Goal: Information Seeking & Learning: Learn about a topic

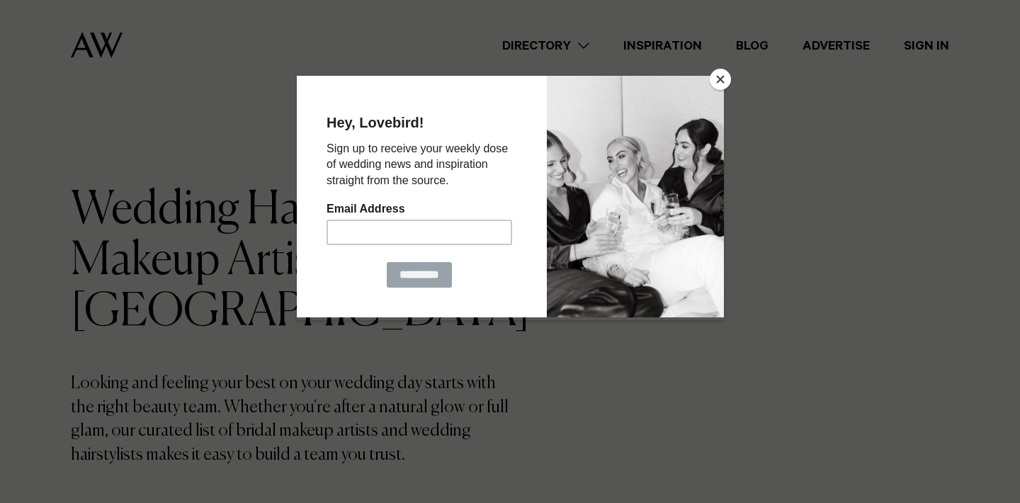
click at [717, 73] on button "Close" at bounding box center [719, 79] width 21 height 21
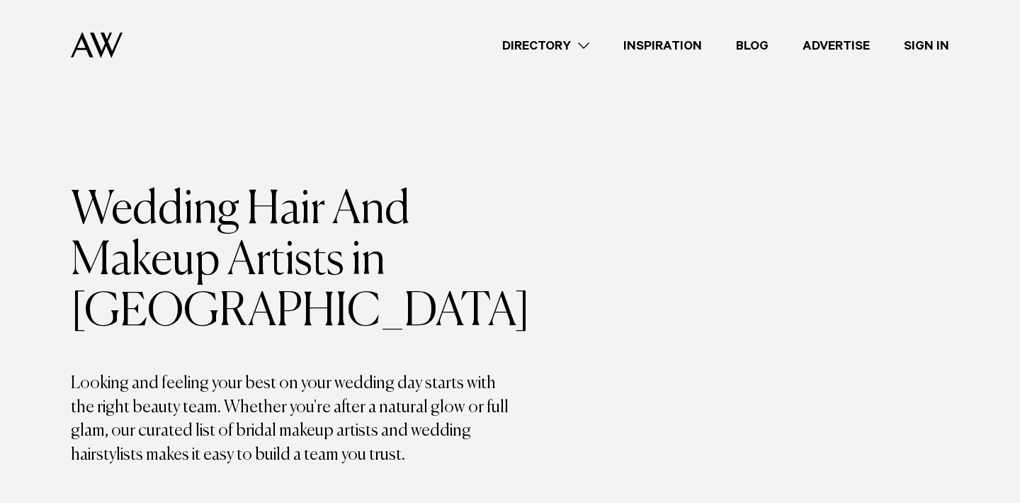
click at [568, 44] on link "Directory" at bounding box center [545, 45] width 121 height 19
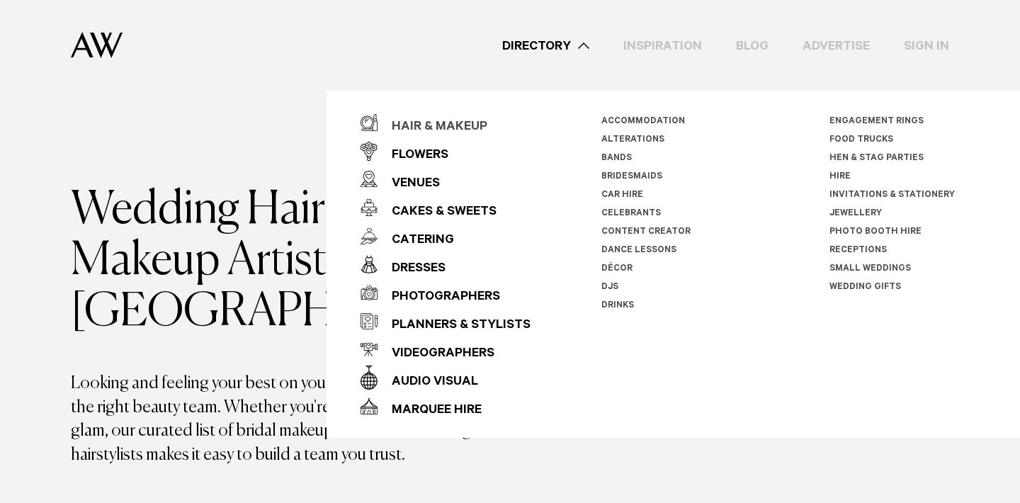
click at [459, 120] on div "Hair & Makeup" at bounding box center [432, 127] width 110 height 28
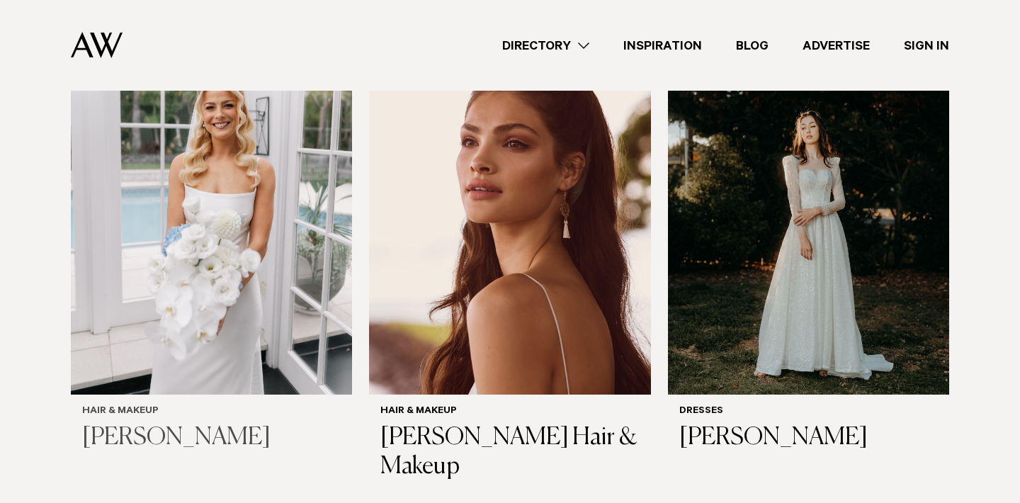
scroll to position [505, 0]
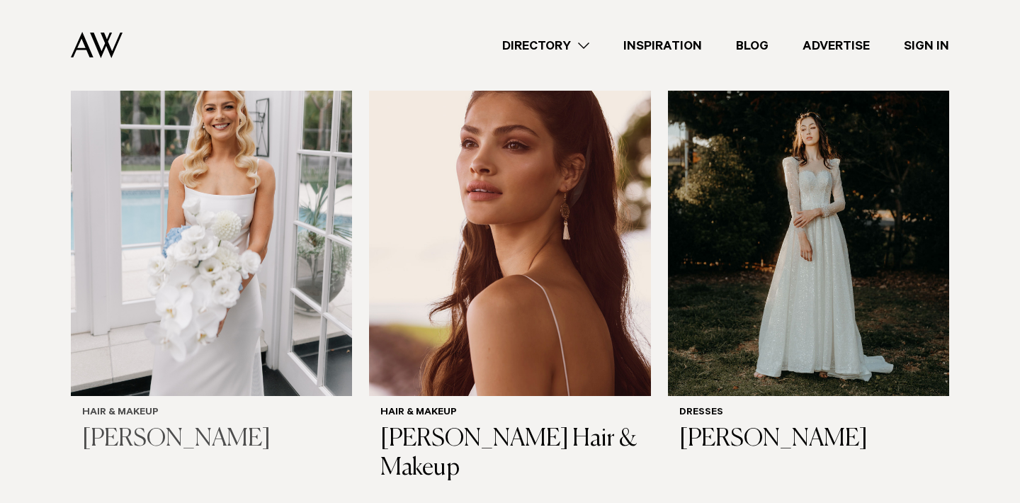
click at [241, 236] on img at bounding box center [211, 206] width 281 height 377
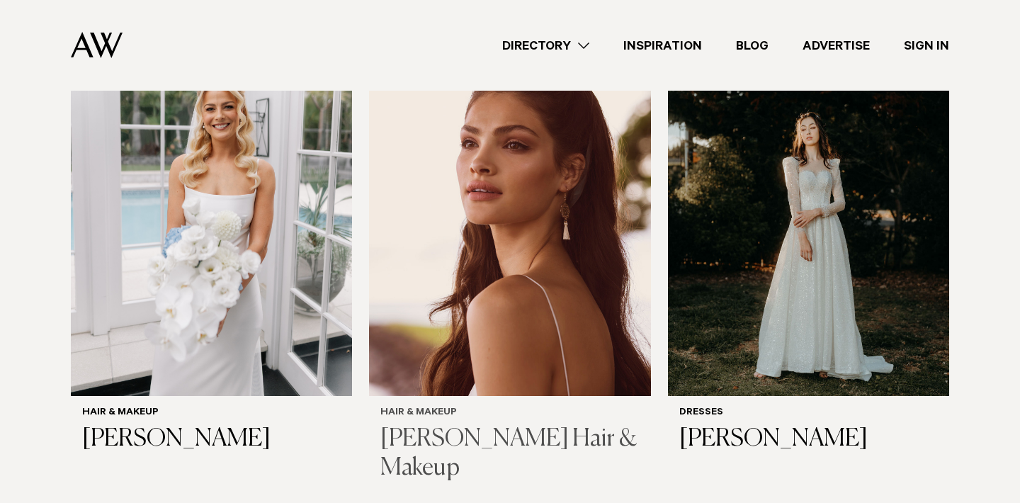
click at [485, 251] on img at bounding box center [509, 206] width 281 height 377
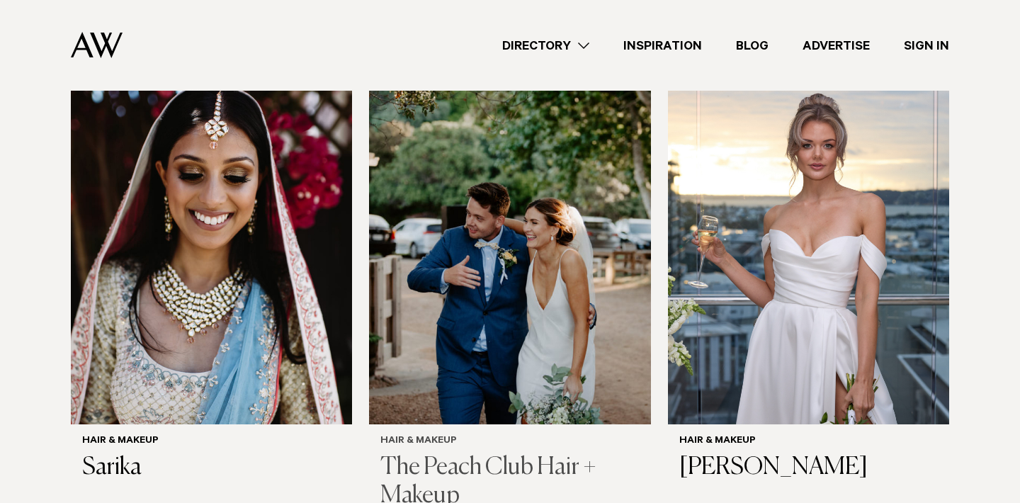
scroll to position [992, 0]
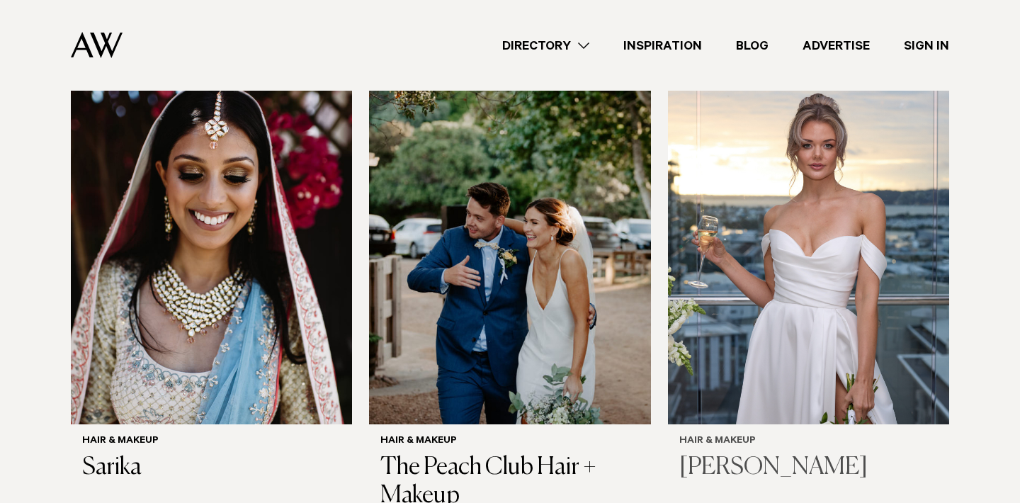
click at [777, 331] on img at bounding box center [808, 235] width 281 height 377
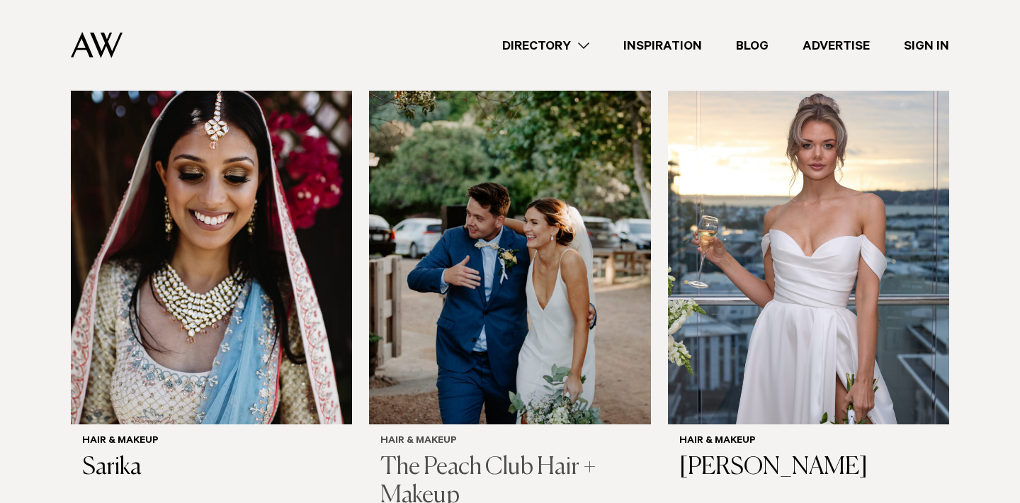
click at [496, 297] on img at bounding box center [509, 235] width 281 height 377
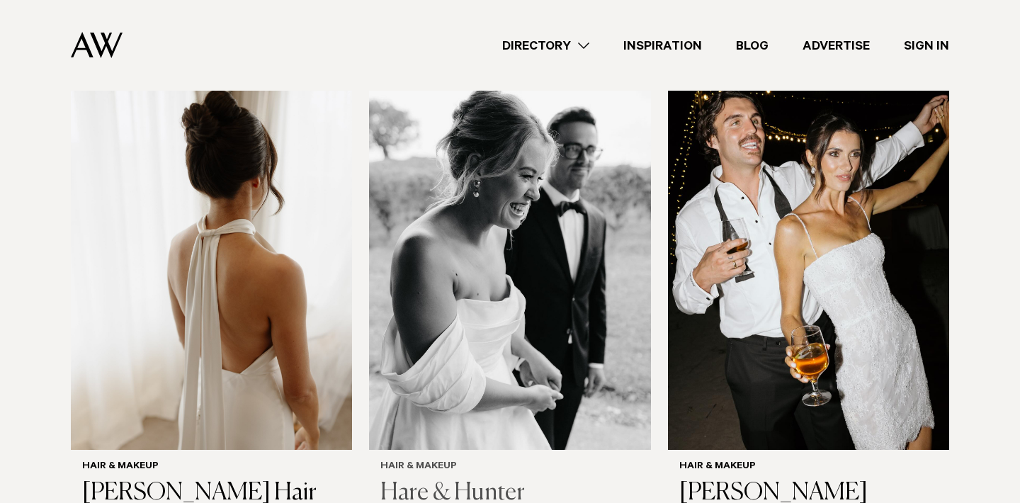
scroll to position [1481, 0]
click at [488, 279] on img at bounding box center [509, 260] width 281 height 377
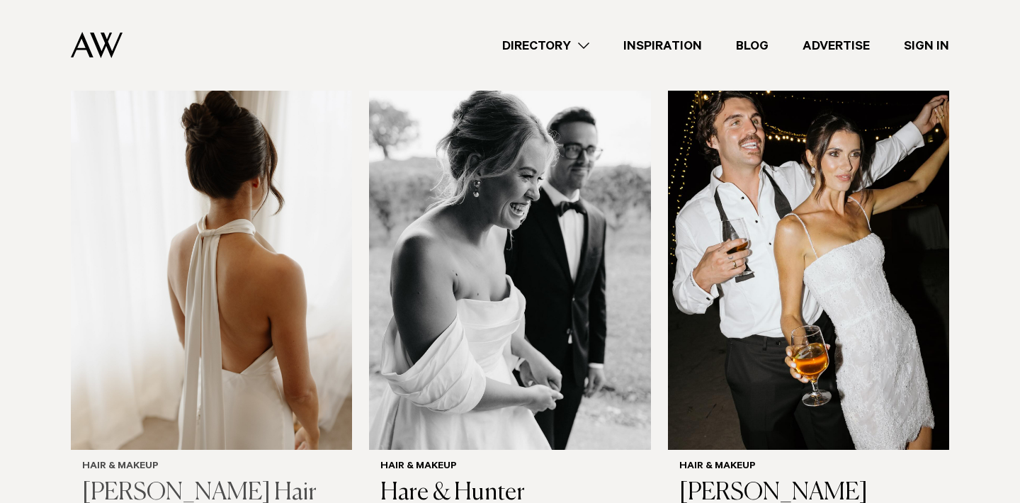
click at [263, 284] on img at bounding box center [211, 260] width 281 height 377
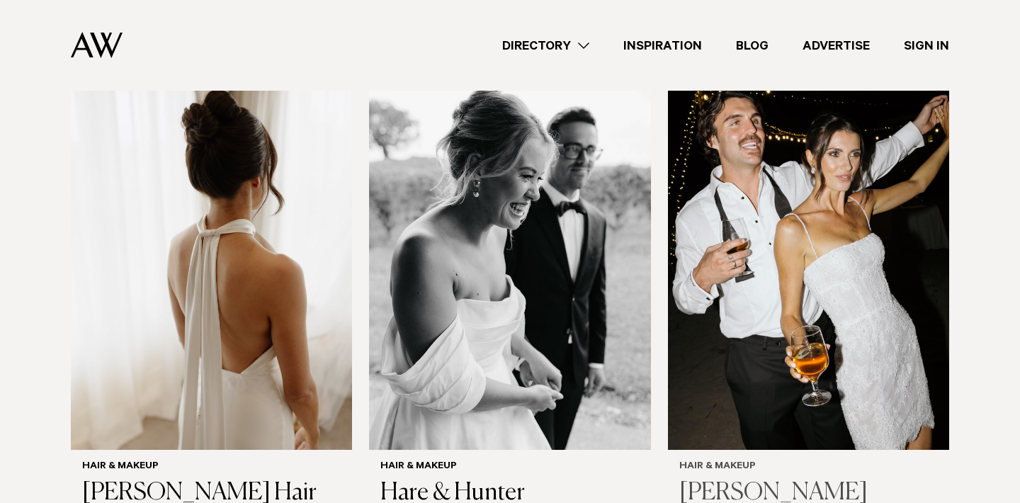
click at [794, 263] on img at bounding box center [808, 260] width 281 height 377
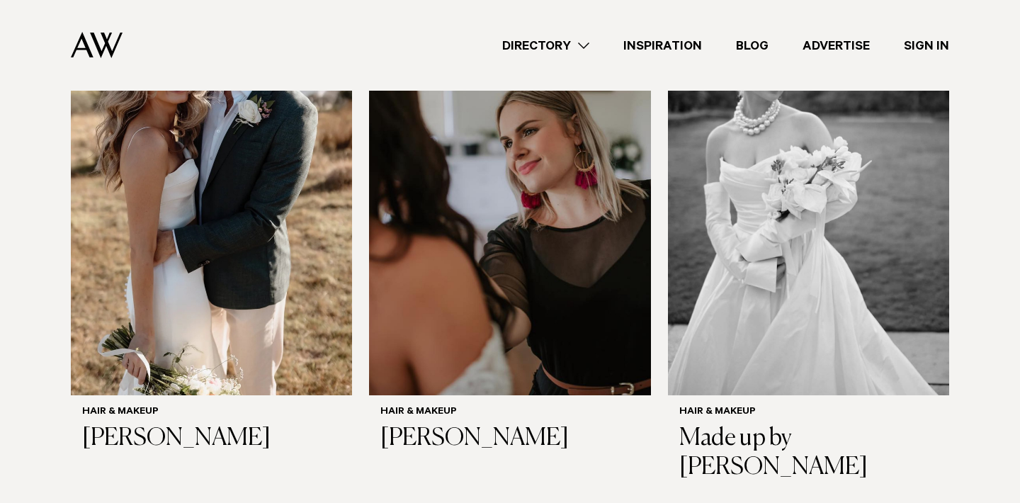
scroll to position [2021, 0]
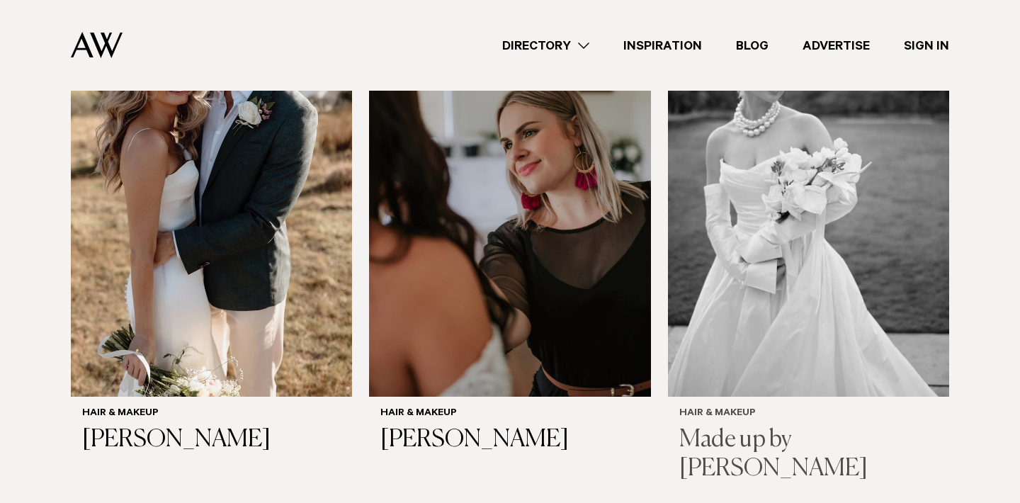
click at [779, 223] on img at bounding box center [808, 207] width 281 height 377
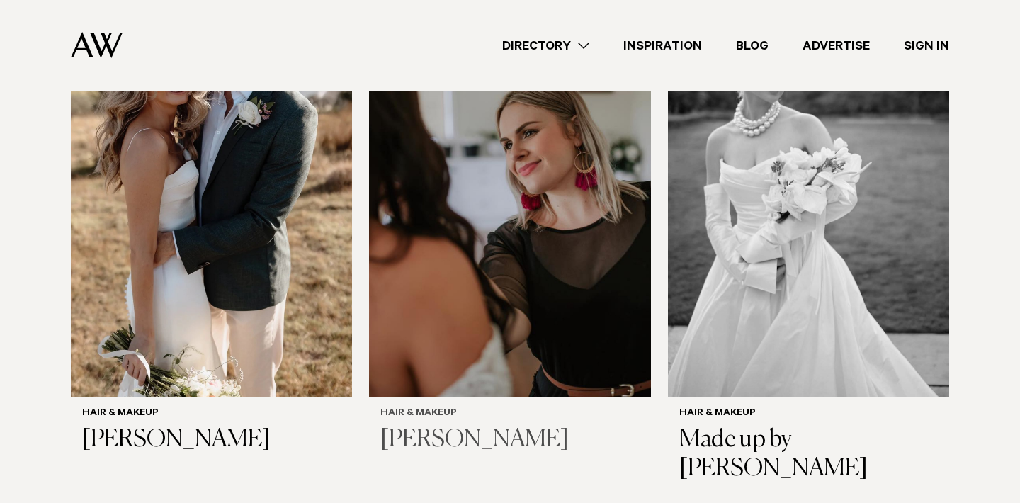
click at [465, 262] on img at bounding box center [509, 207] width 281 height 377
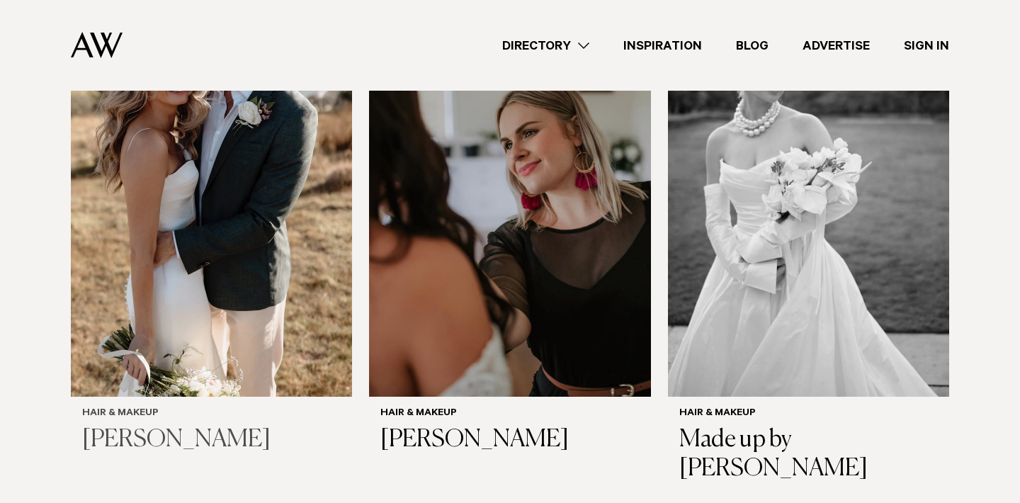
click at [223, 277] on img at bounding box center [211, 207] width 281 height 377
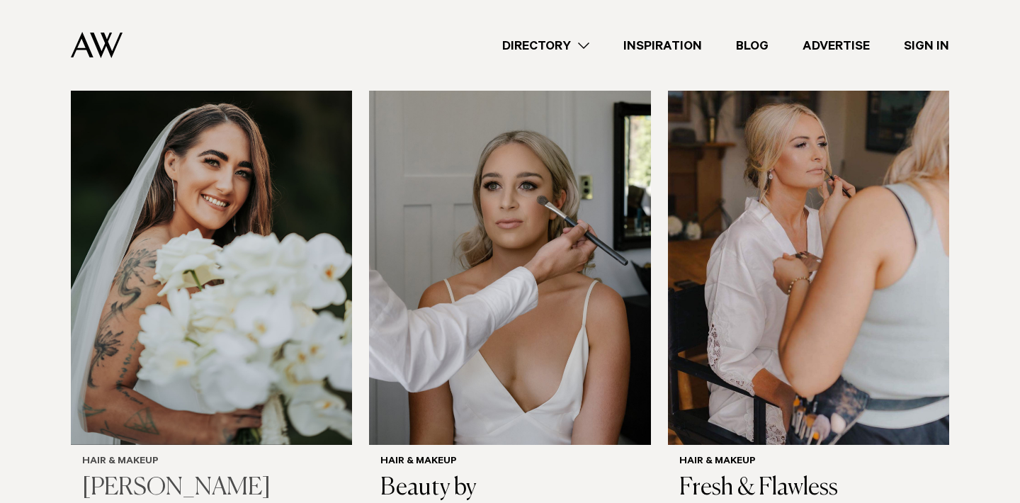
scroll to position [2484, 0]
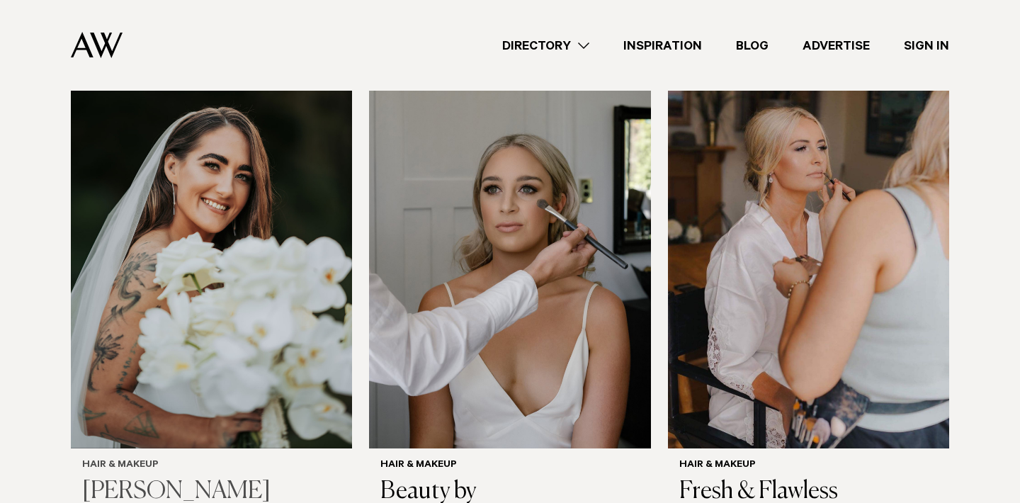
click at [214, 234] on img at bounding box center [211, 259] width 281 height 377
click at [486, 265] on img at bounding box center [509, 259] width 281 height 377
click at [795, 301] on img at bounding box center [808, 259] width 281 height 377
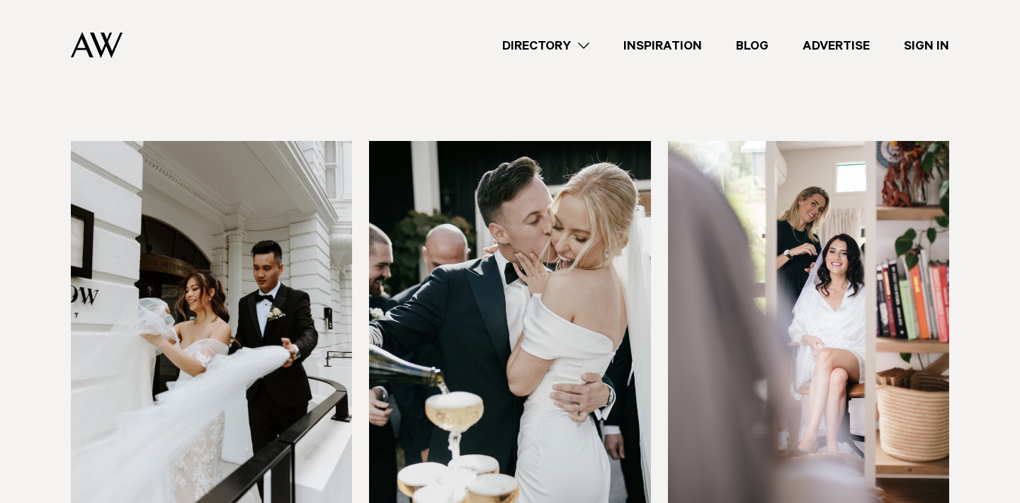
scroll to position [2927, 0]
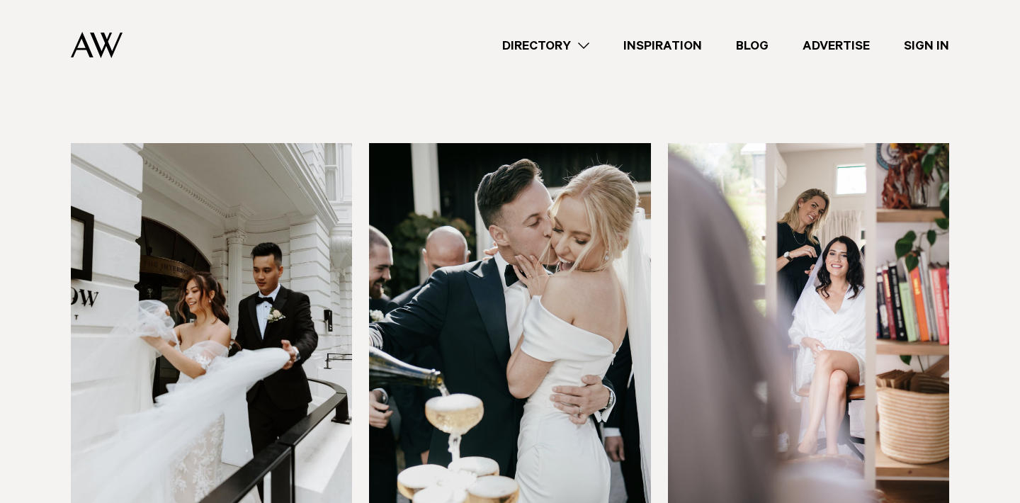
click at [795, 301] on img at bounding box center [808, 331] width 281 height 377
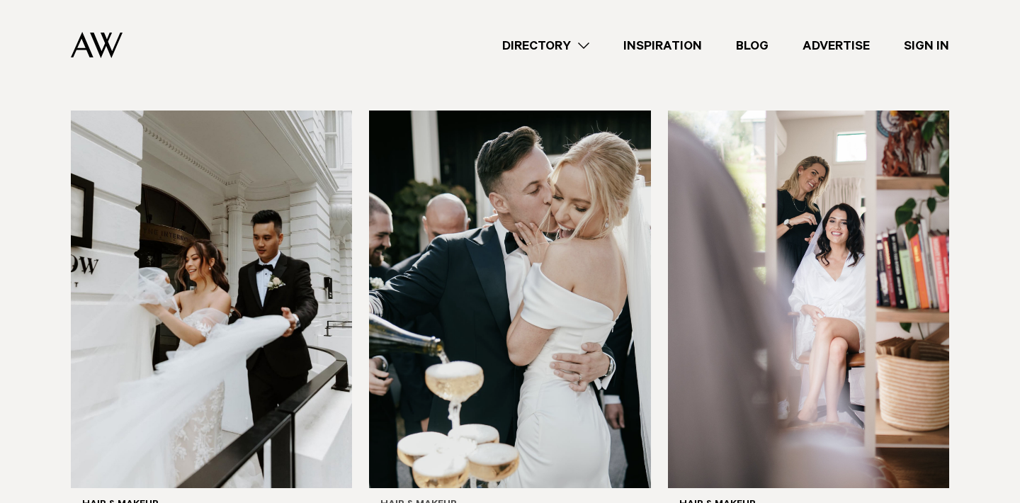
scroll to position [2939, 0]
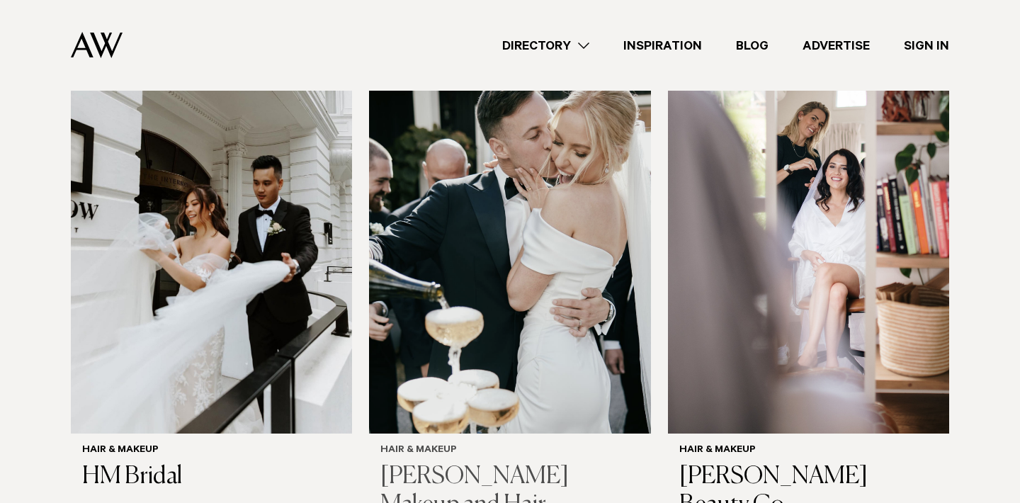
click at [493, 272] on img at bounding box center [509, 244] width 281 height 377
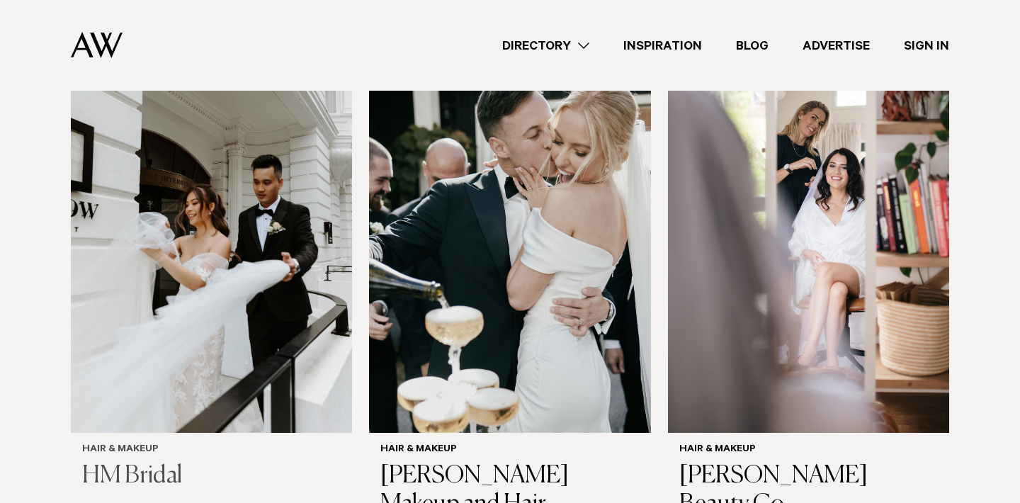
scroll to position [3016, 0]
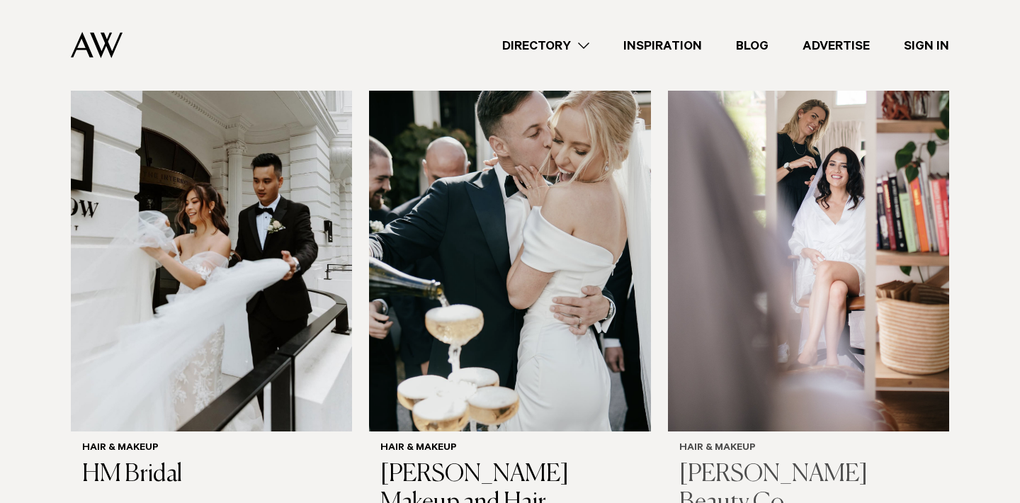
click at [817, 324] on img at bounding box center [808, 242] width 281 height 377
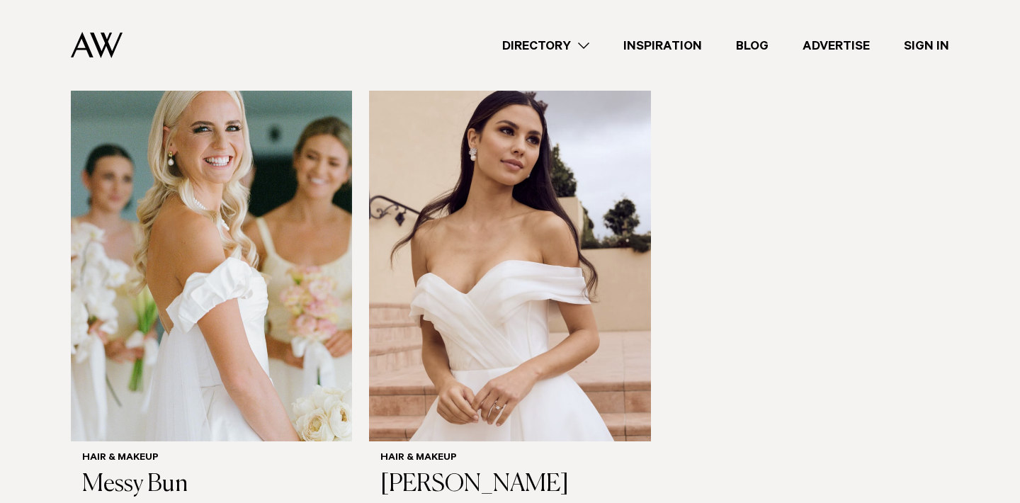
scroll to position [3707, 0]
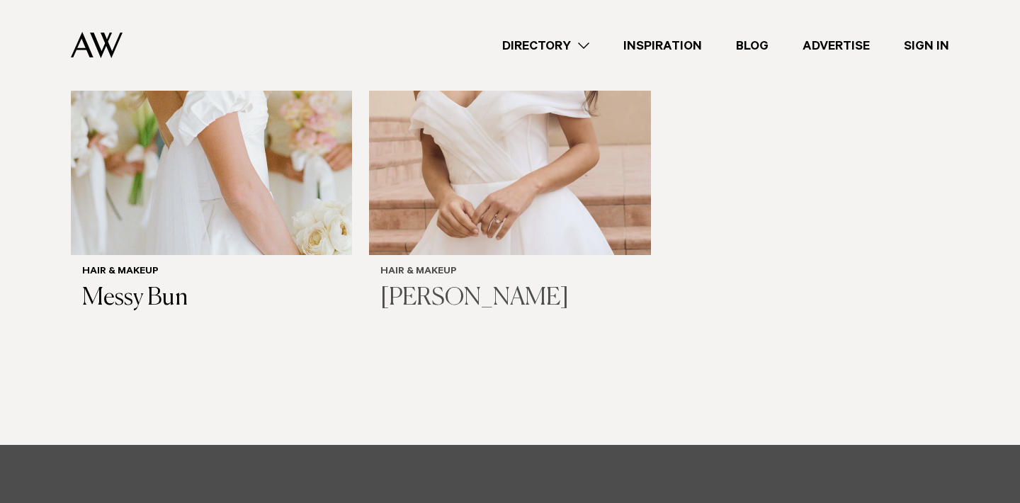
click at [484, 178] on img at bounding box center [509, 66] width 281 height 377
click at [349, 1] on div "Directory Hair & Makeup Flowers Venues Cakes & Sweets" at bounding box center [541, 45] width 815 height 91
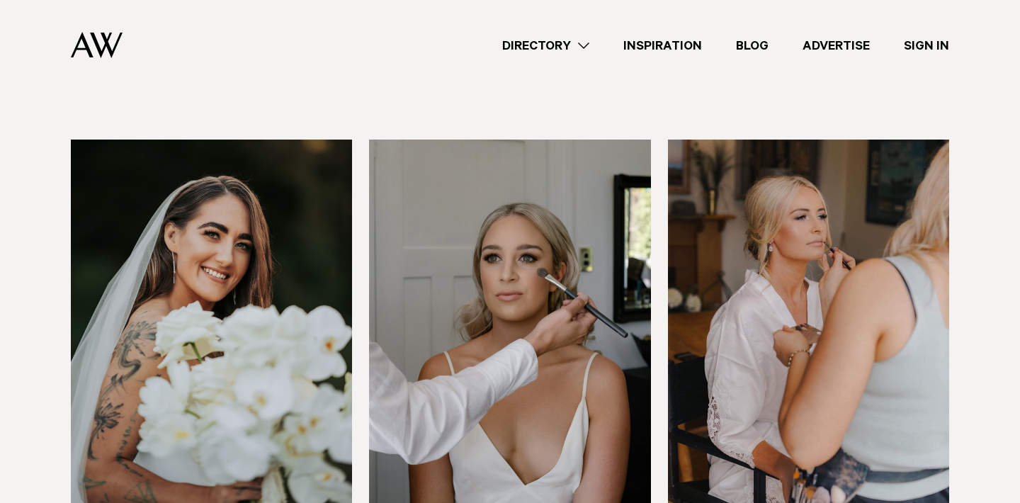
scroll to position [2414, 0]
click at [241, 252] on img at bounding box center [211, 328] width 281 height 377
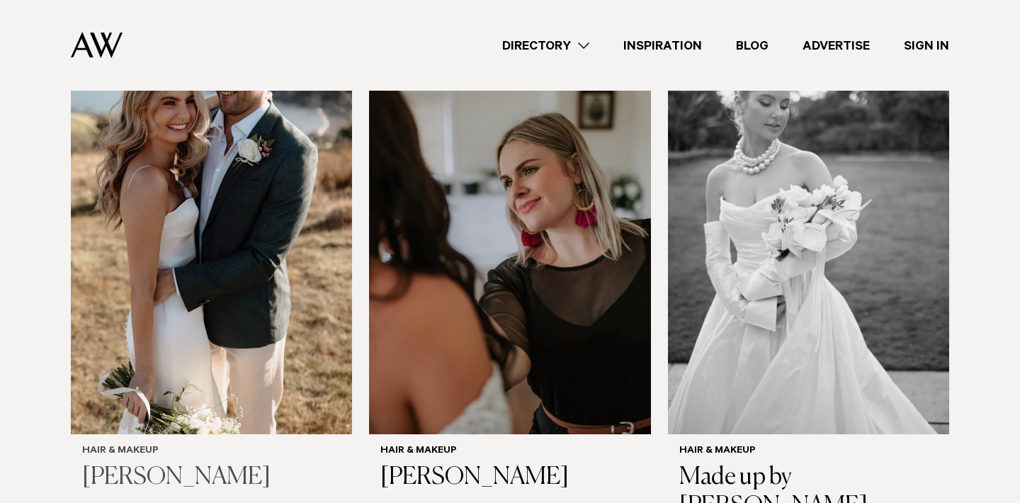
scroll to position [1982, 0]
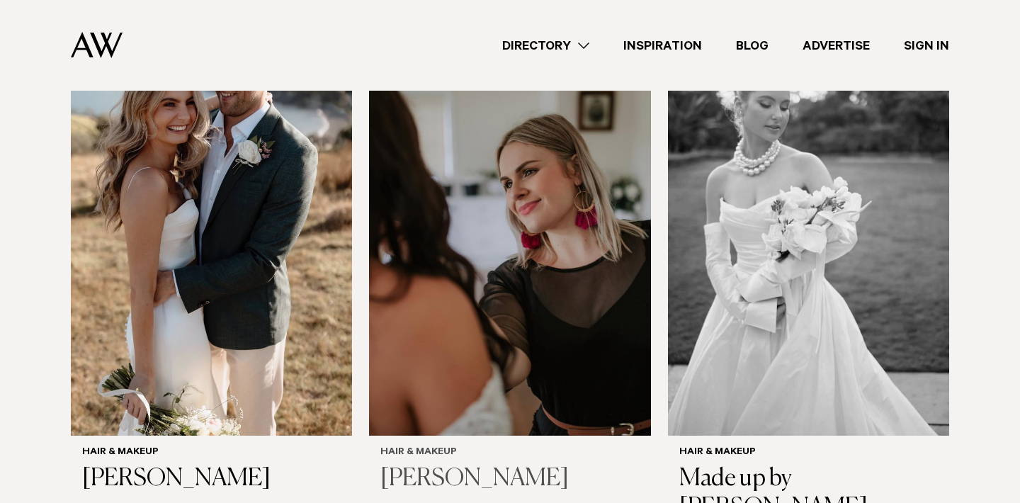
click at [423, 268] on img at bounding box center [509, 246] width 281 height 377
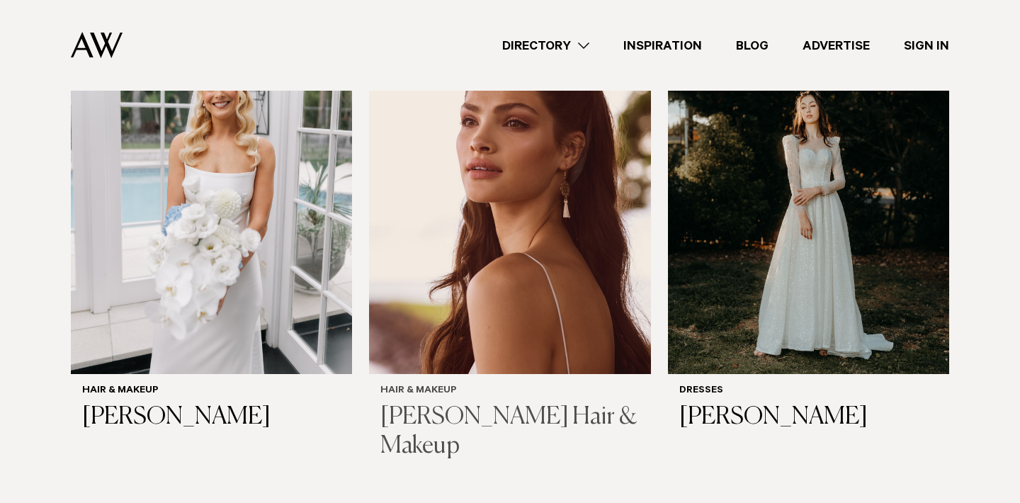
scroll to position [526, 0]
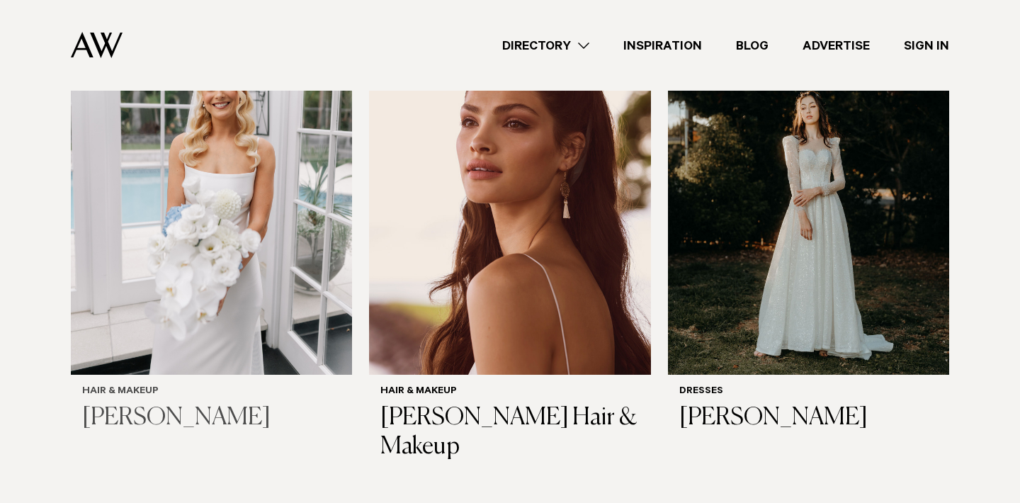
click at [268, 232] on img at bounding box center [211, 185] width 281 height 377
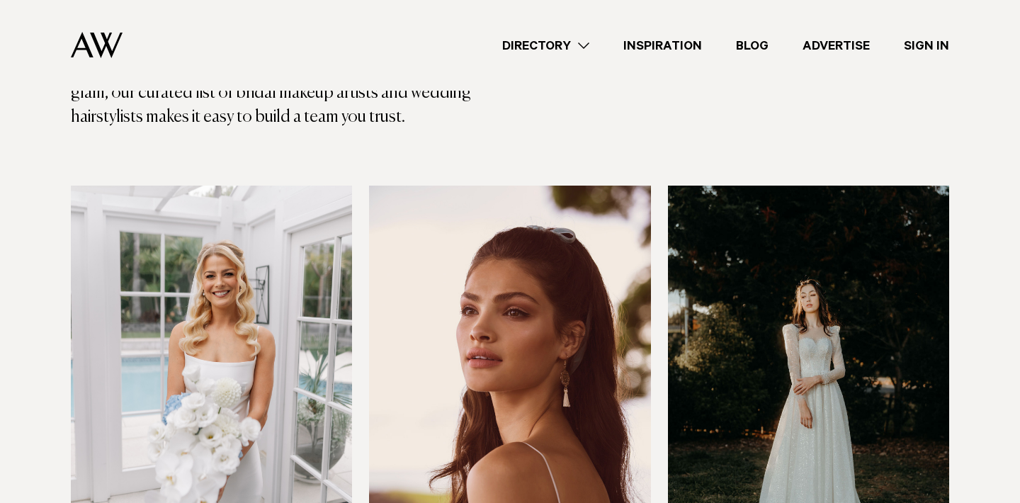
click at [758, 390] on img at bounding box center [808, 374] width 281 height 377
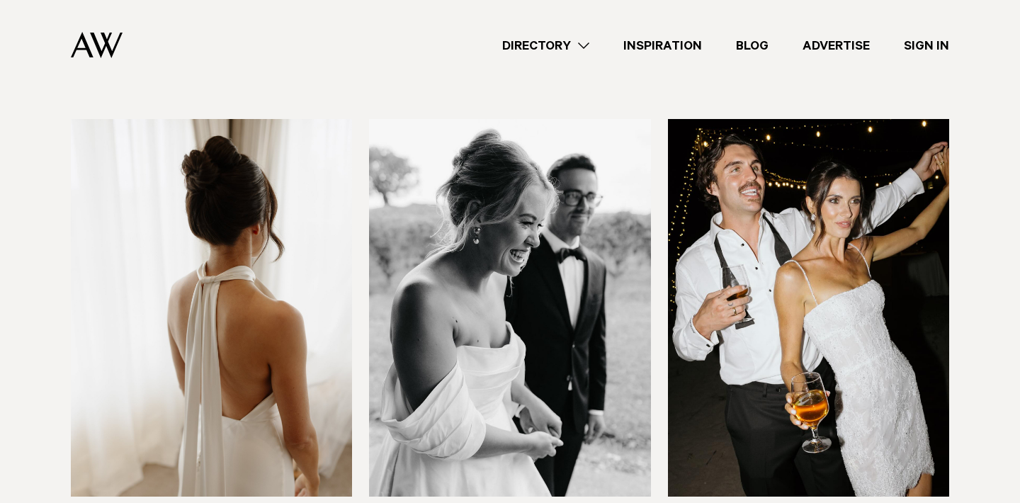
scroll to position [1450, 0]
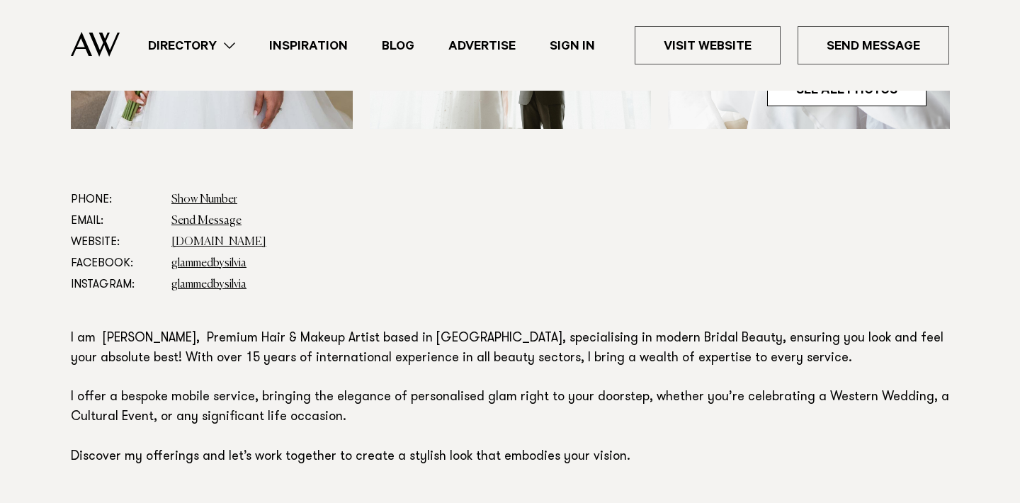
scroll to position [702, 0]
click at [211, 266] on link "glammedbysilvia" at bounding box center [208, 261] width 75 height 11
click at [200, 242] on link "silviapieva.co.nz" at bounding box center [218, 240] width 95 height 11
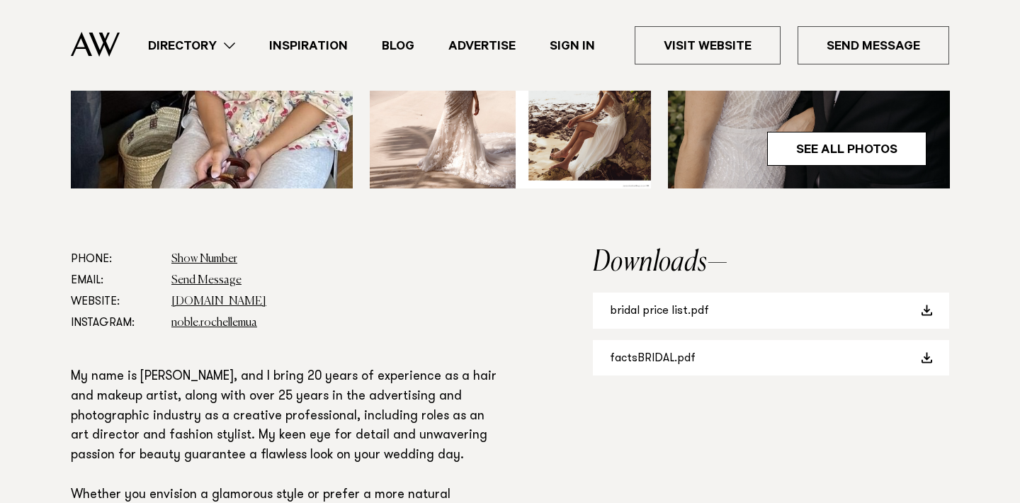
scroll to position [702, 0]
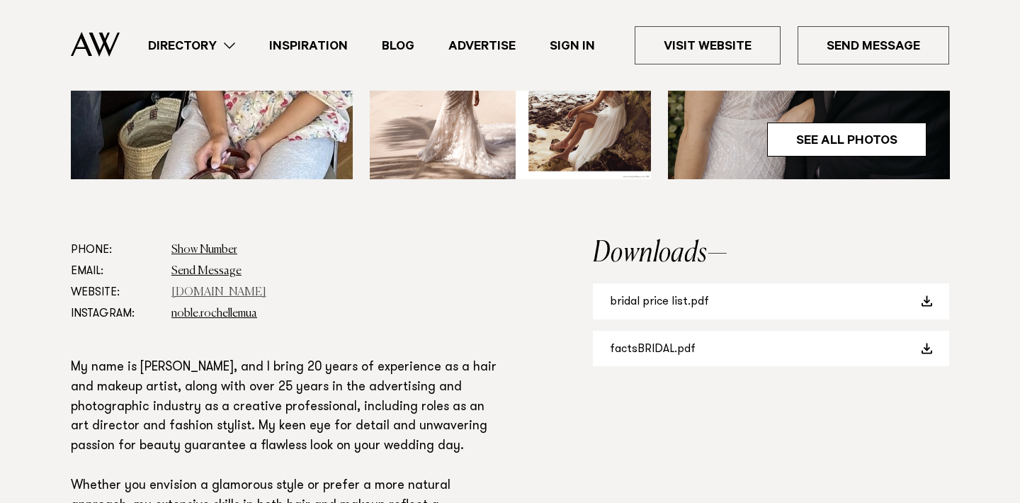
click at [241, 287] on link "www.rochellenoblemakeup.com" at bounding box center [218, 292] width 95 height 11
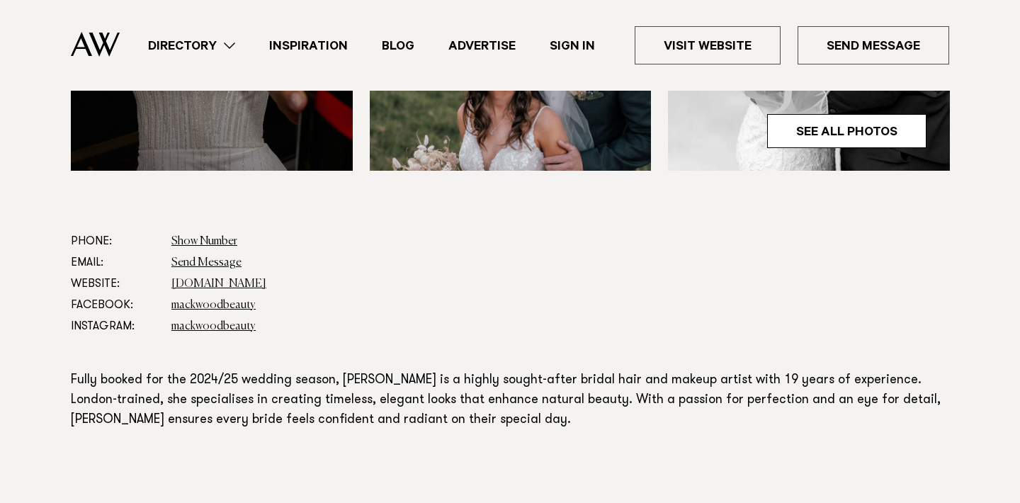
scroll to position [663, 0]
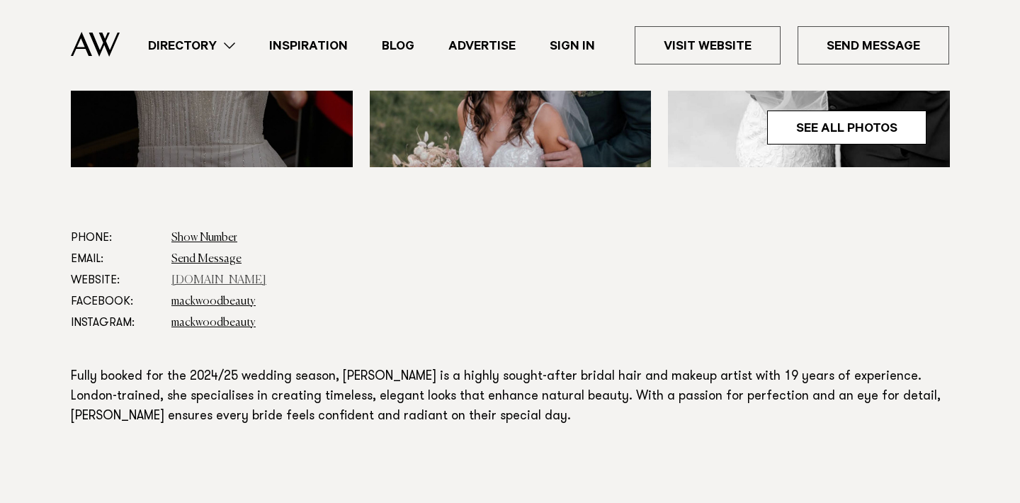
click at [227, 282] on link "[DOMAIN_NAME]" at bounding box center [218, 280] width 95 height 11
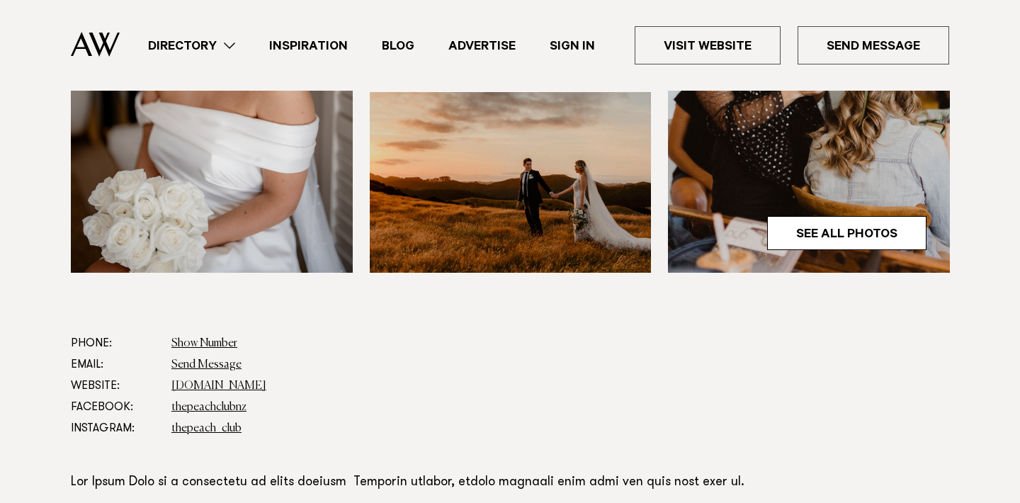
scroll to position [612, 0]
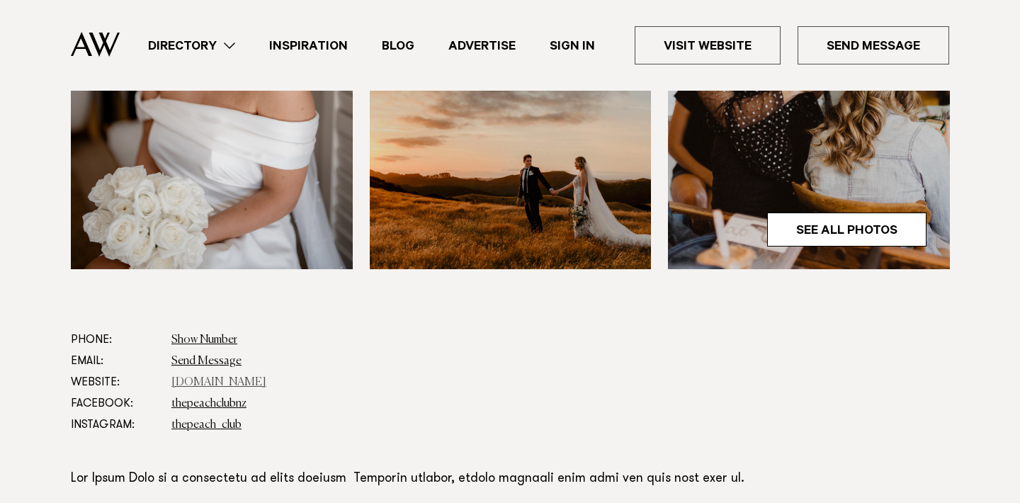
click at [252, 379] on link "thepeachclub.co.nz" at bounding box center [218, 382] width 95 height 11
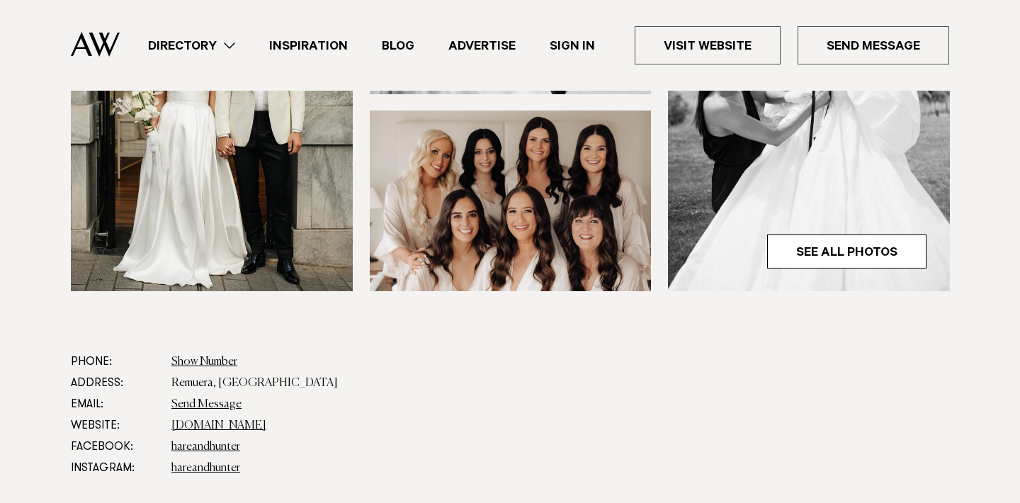
scroll to position [671, 0]
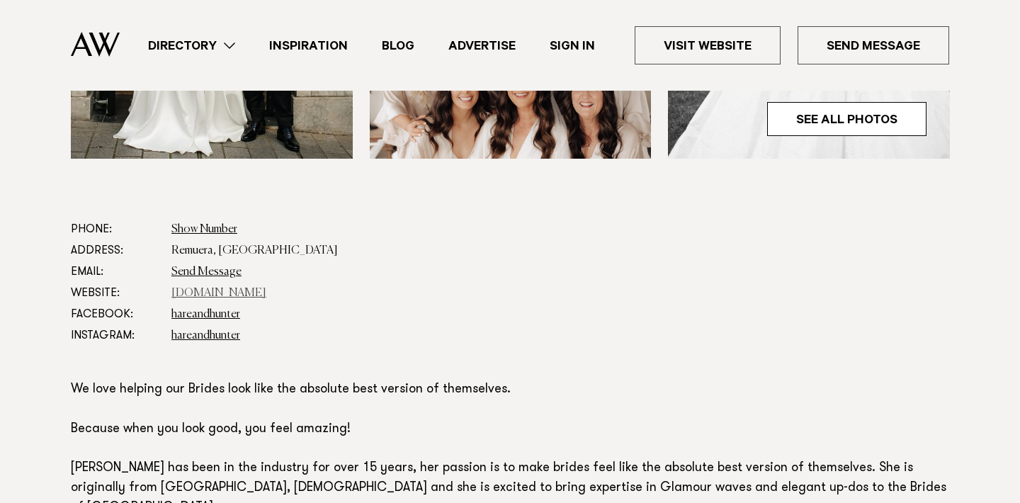
click at [207, 293] on link "[DOMAIN_NAME]" at bounding box center [218, 292] width 95 height 11
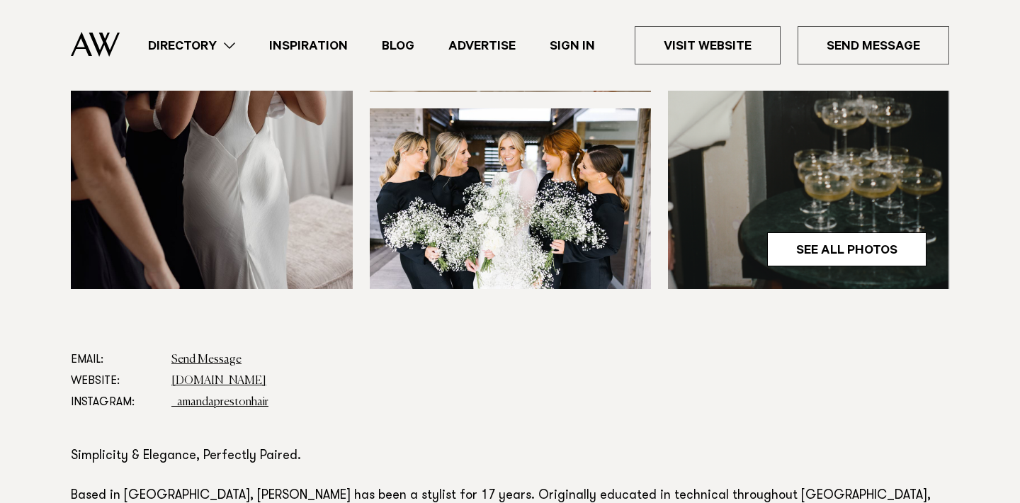
scroll to position [552, 0]
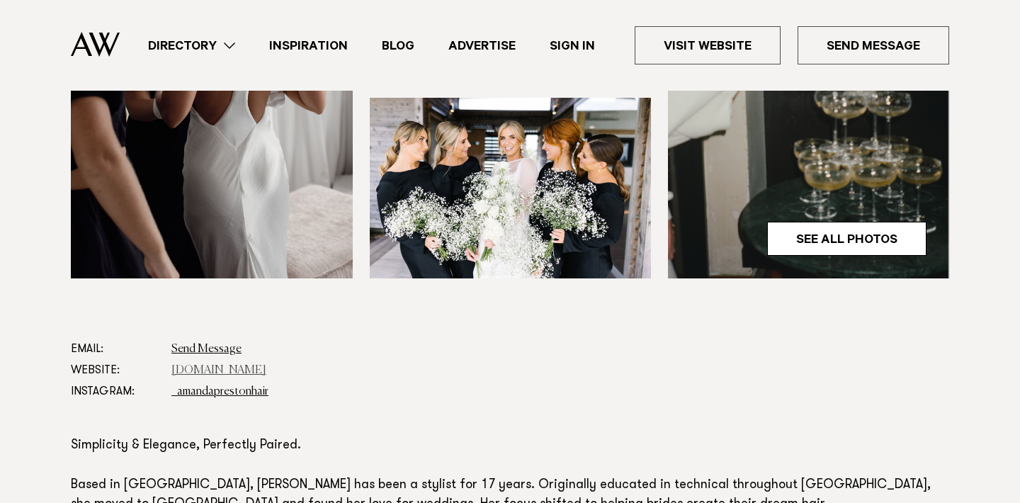
click at [266, 371] on link "www.amandaprestonhair.com" at bounding box center [218, 370] width 95 height 11
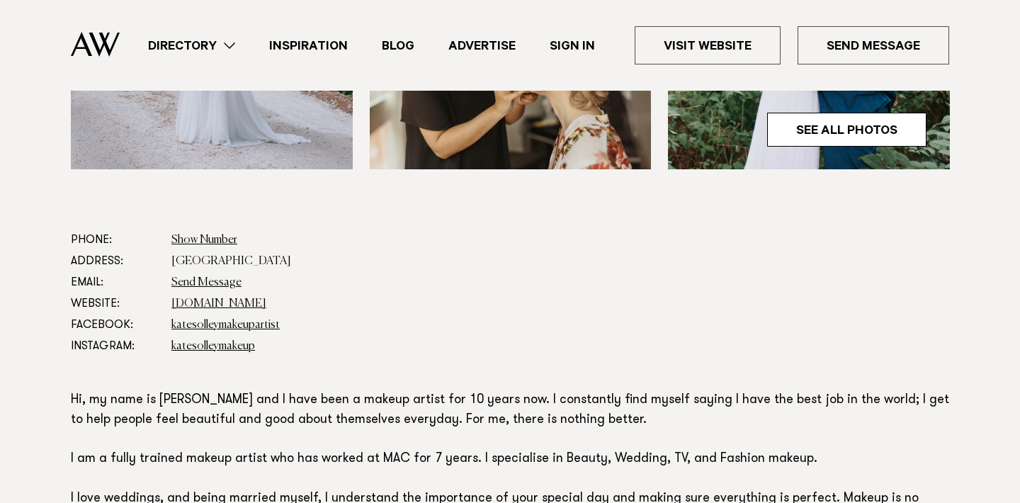
scroll to position [666, 0]
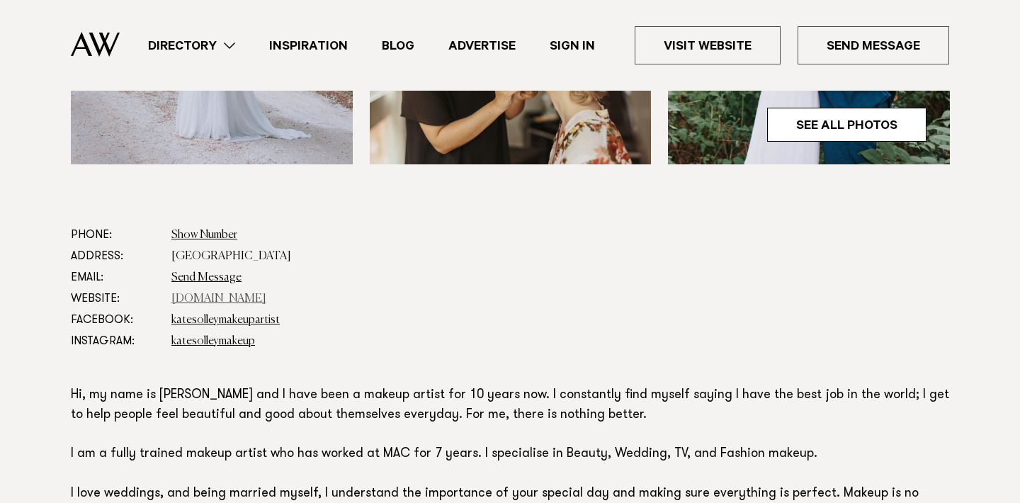
click at [256, 300] on link "www.katesolleymakeup.com" at bounding box center [218, 298] width 95 height 11
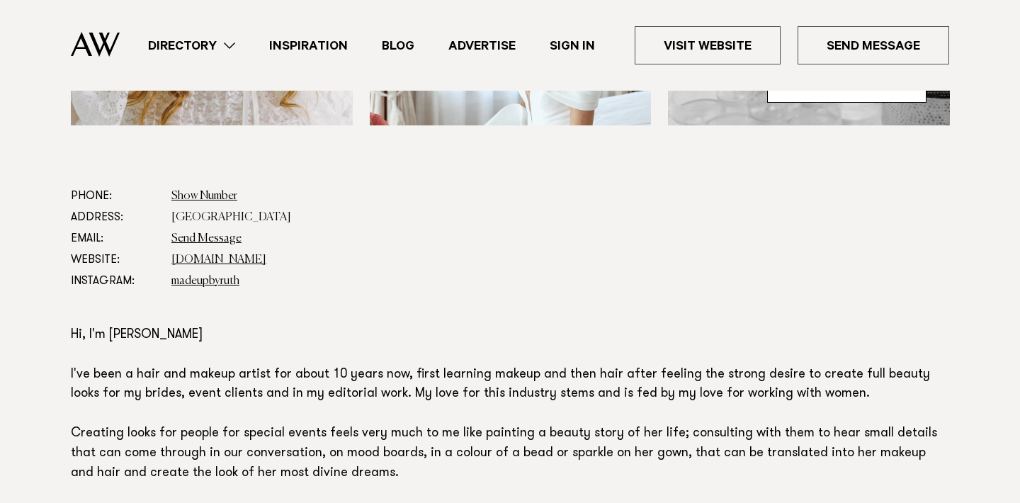
scroll to position [748, 0]
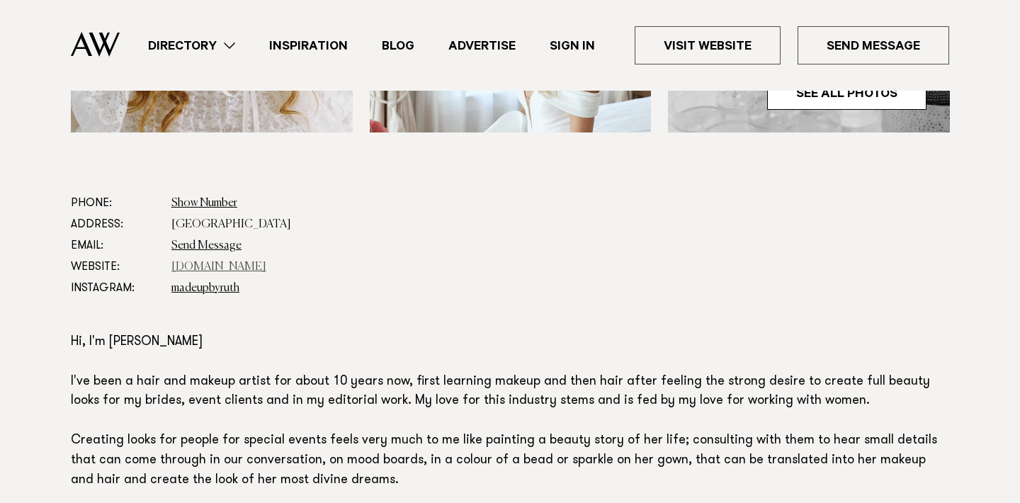
click at [266, 261] on link "www.madeupbyruth.co.nz" at bounding box center [218, 266] width 95 height 11
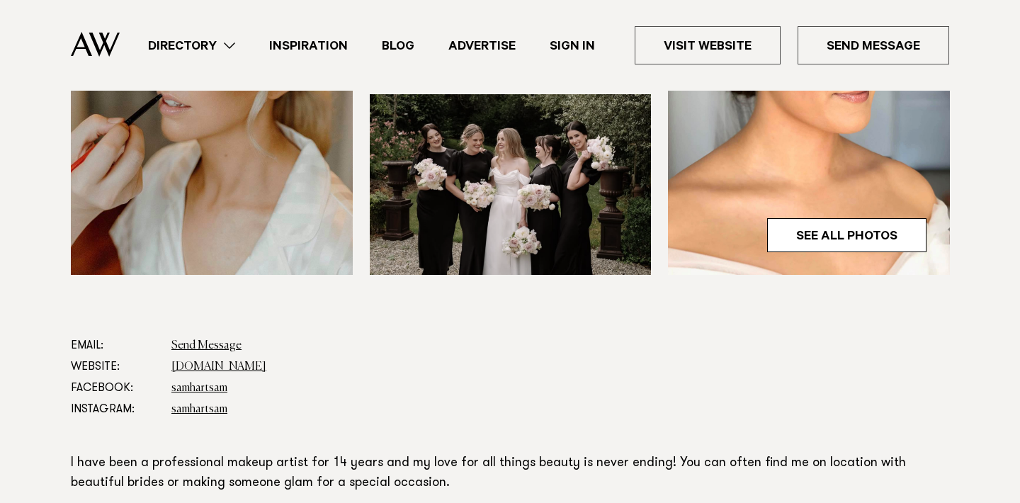
scroll to position [758, 0]
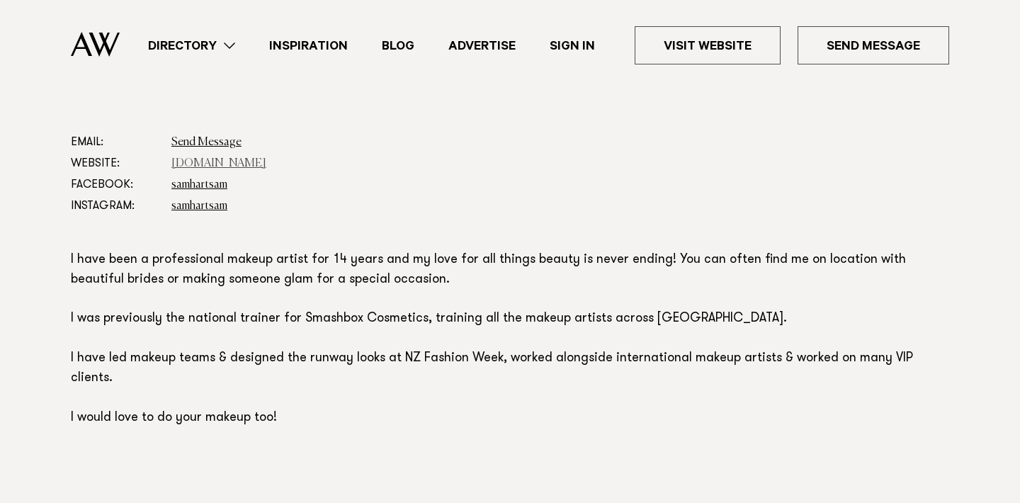
click at [248, 168] on link "www.samhart.co.nz" at bounding box center [218, 163] width 95 height 11
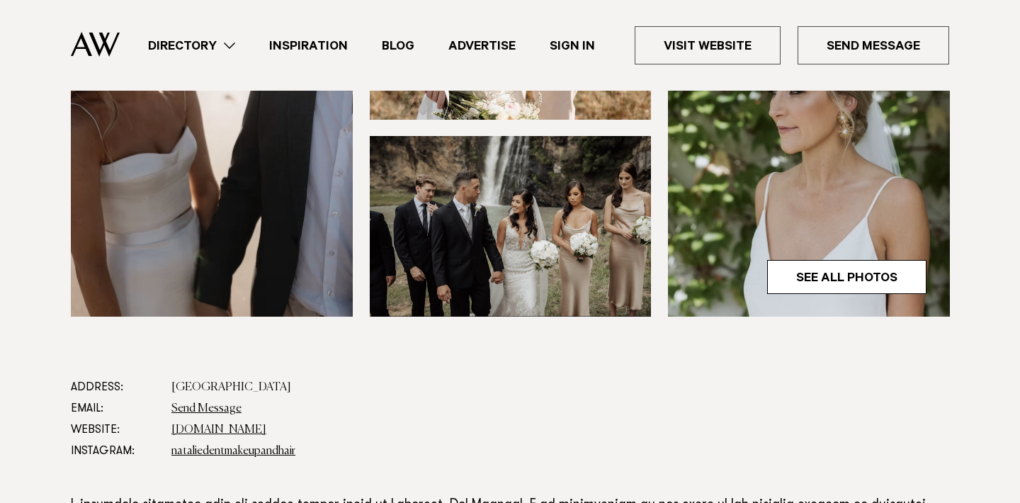
scroll to position [721, 0]
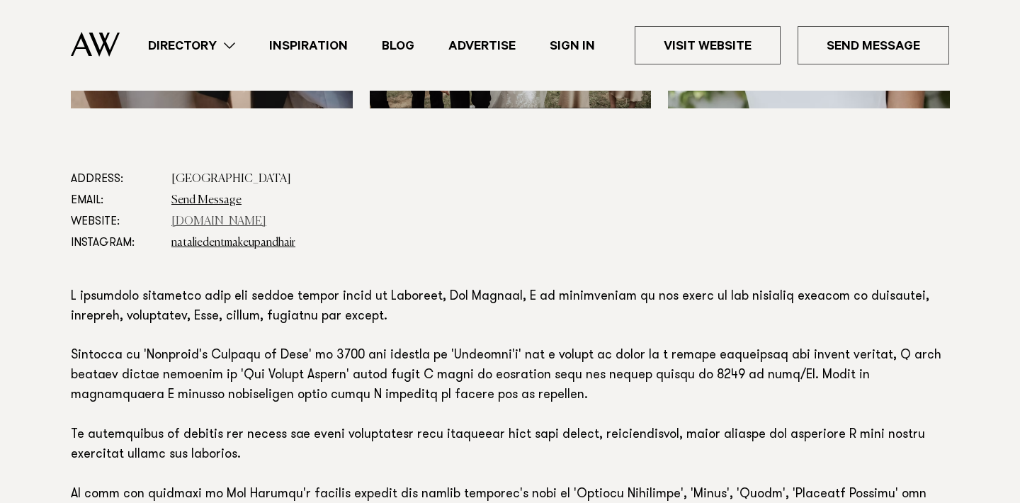
click at [228, 219] on link "www.nataliedent.com" at bounding box center [218, 221] width 95 height 11
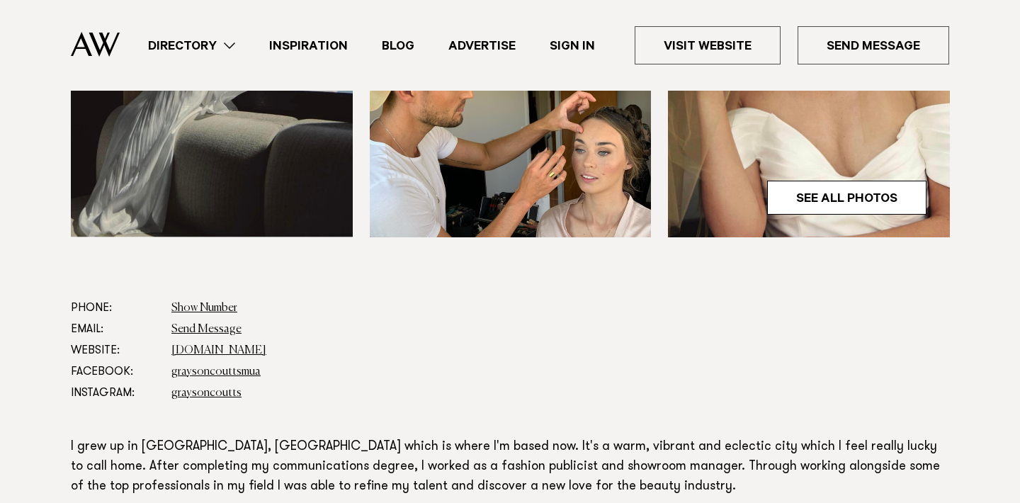
scroll to position [656, 0]
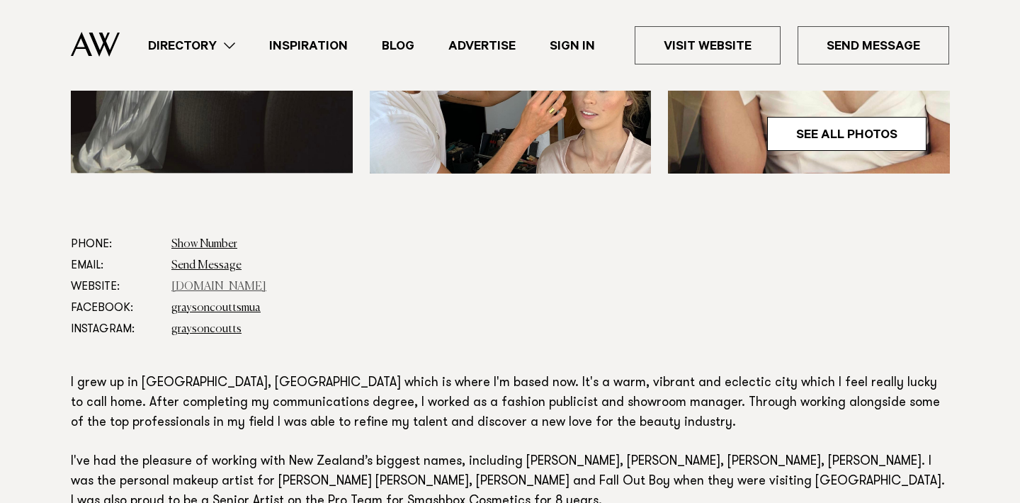
click at [253, 289] on link "www.graysoncoutts.com" at bounding box center [218, 286] width 95 height 11
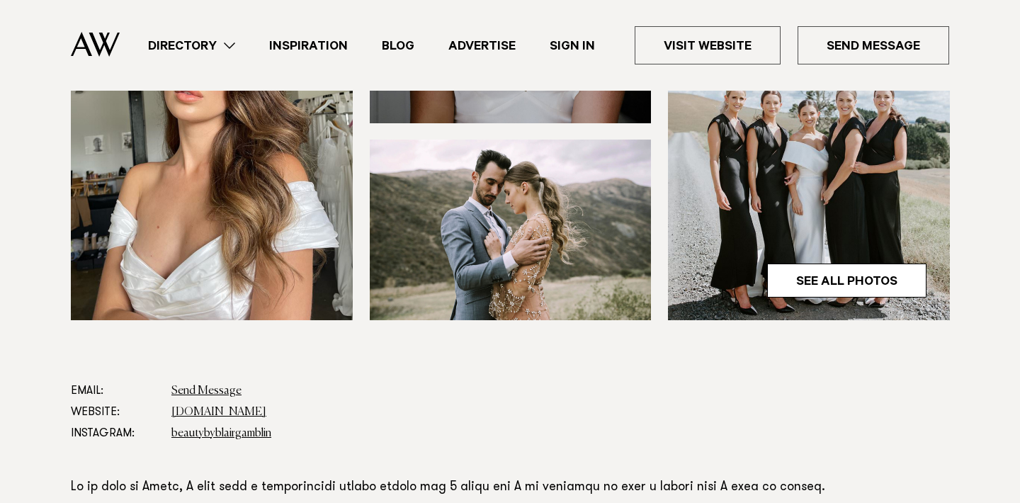
scroll to position [562, 0]
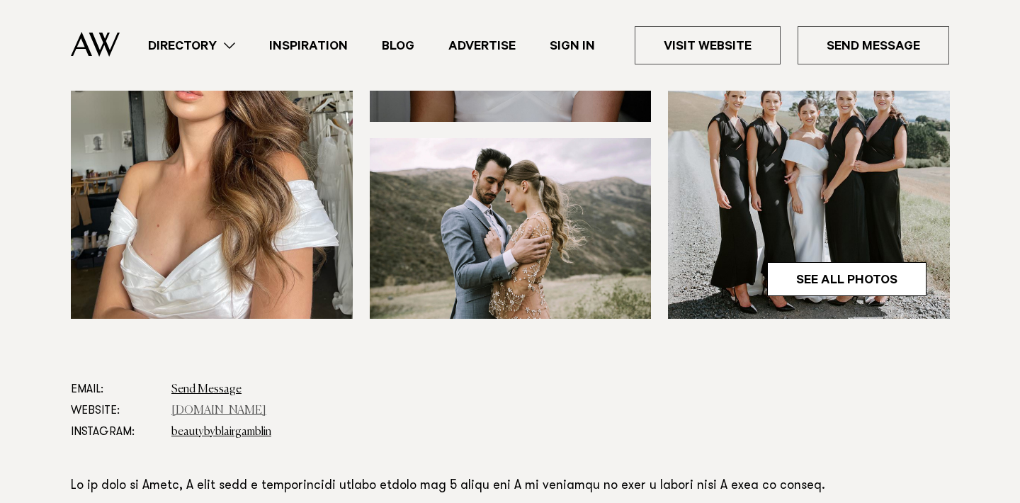
click at [266, 405] on link "www.beautybyblairgamblin.co.nz" at bounding box center [218, 410] width 95 height 11
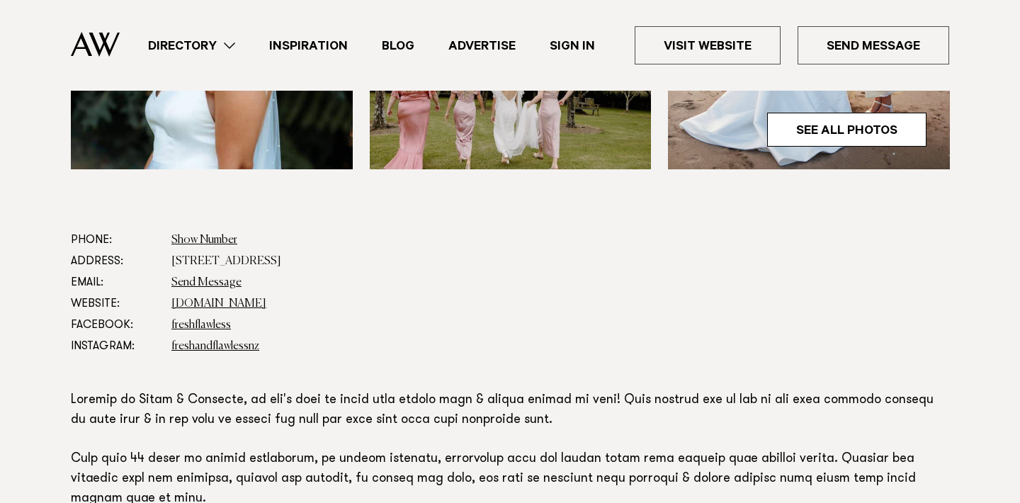
scroll to position [670, 0]
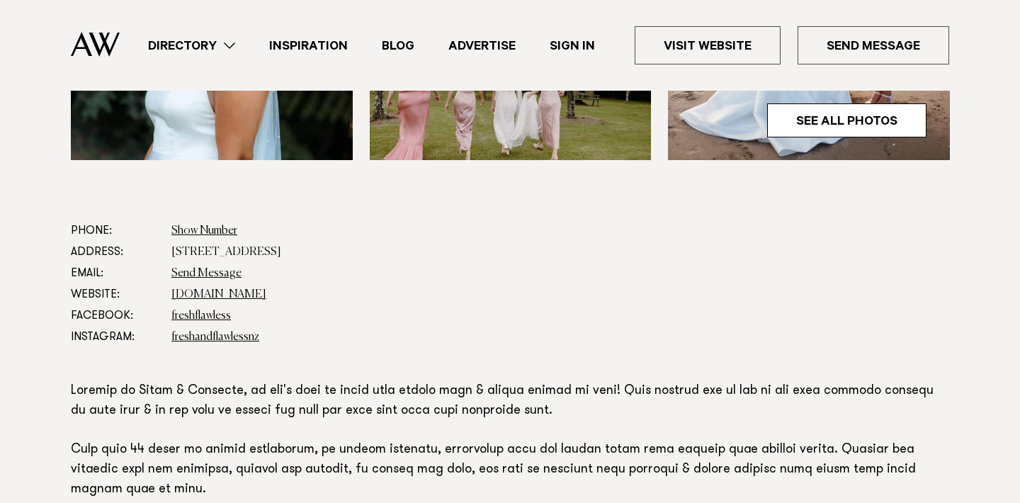
click at [239, 287] on dd "freshandflawless.co.nz" at bounding box center [559, 294] width 777 height 21
click at [219, 300] on dd "freshandflawless.co.nz" at bounding box center [559, 294] width 777 height 21
click at [240, 298] on link "freshandflawless.co.nz" at bounding box center [218, 294] width 95 height 11
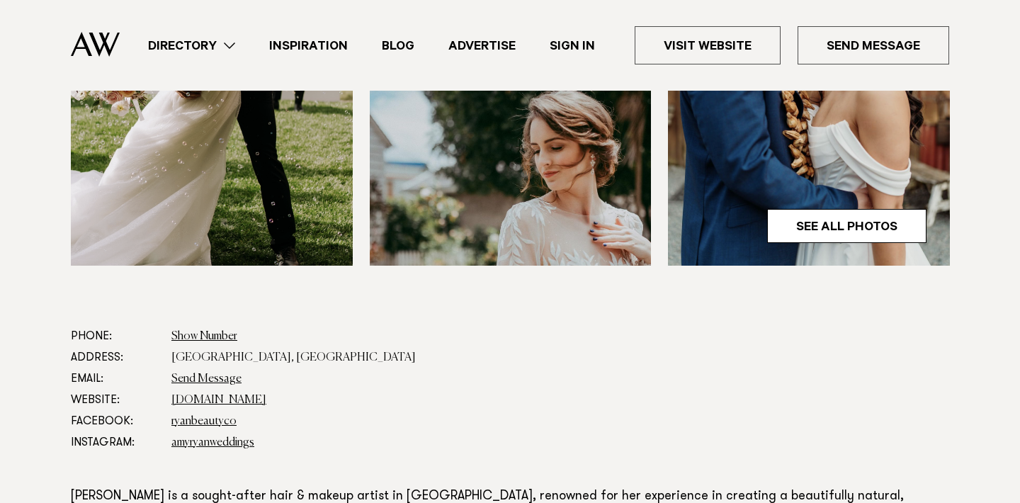
scroll to position [656, 0]
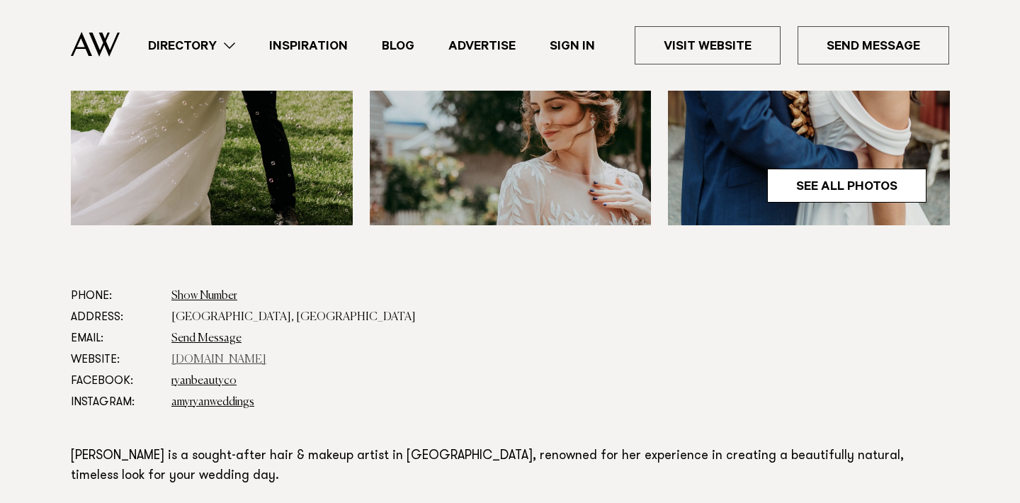
click at [255, 354] on link "www.amyryanweddings.com" at bounding box center [218, 359] width 95 height 11
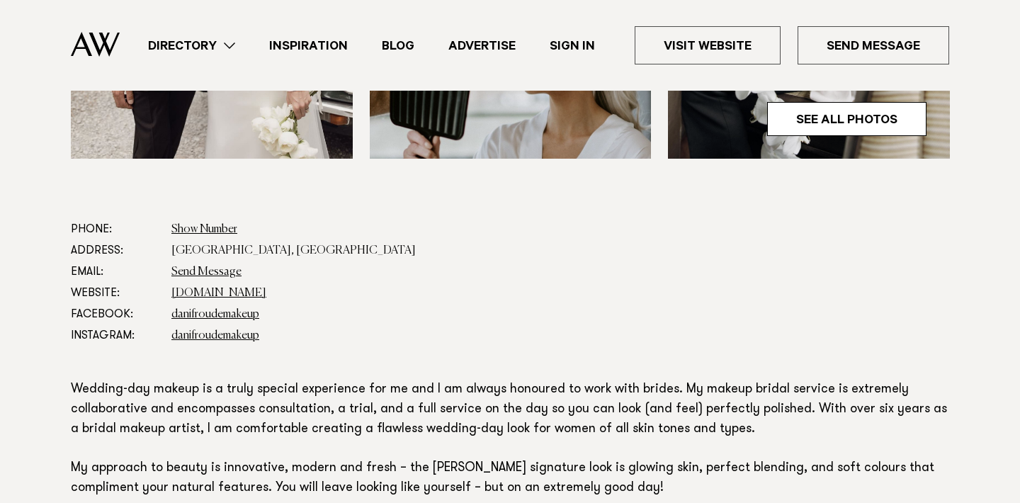
scroll to position [728, 0]
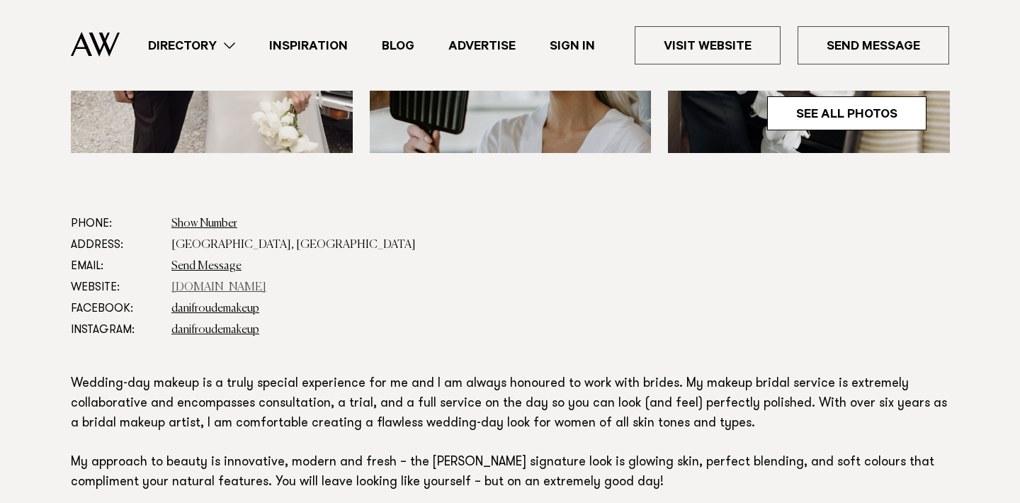
click at [222, 285] on link "danifroudemakeup.com" at bounding box center [218, 287] width 95 height 11
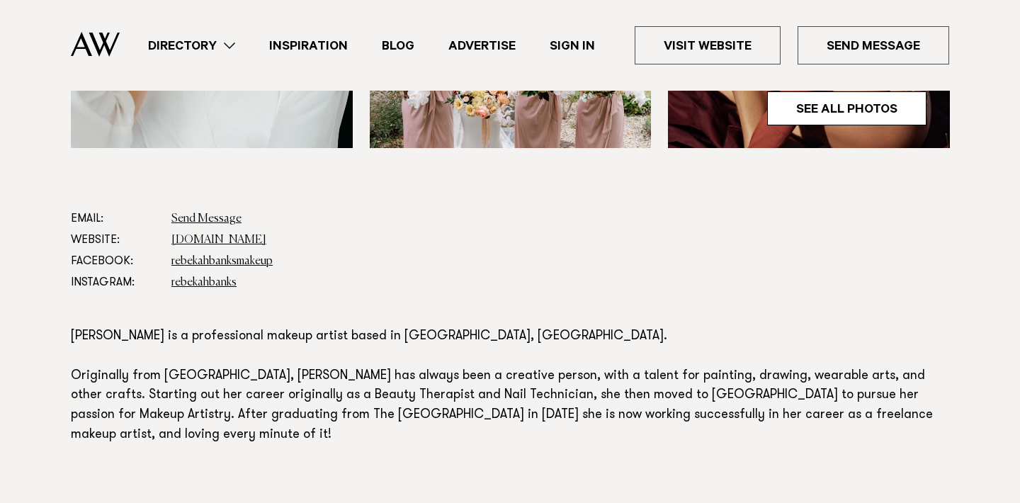
scroll to position [683, 0]
click at [215, 241] on link "[DOMAIN_NAME]" at bounding box center [218, 239] width 95 height 11
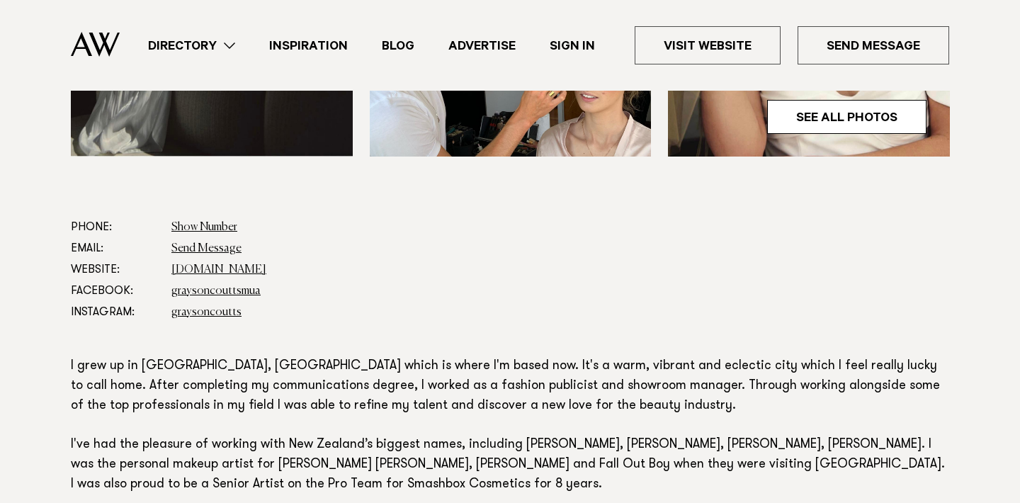
scroll to position [678, 0]
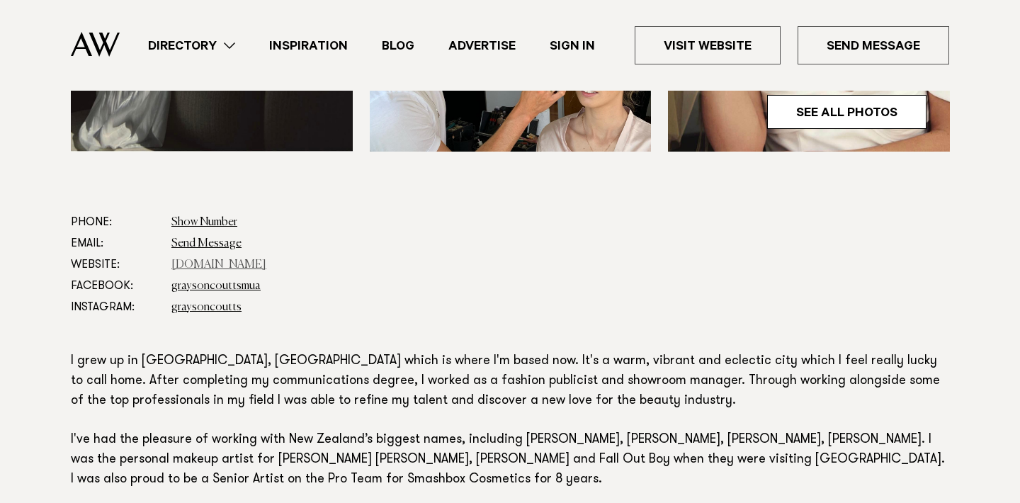
click at [239, 259] on link "[DOMAIN_NAME]" at bounding box center [218, 264] width 95 height 11
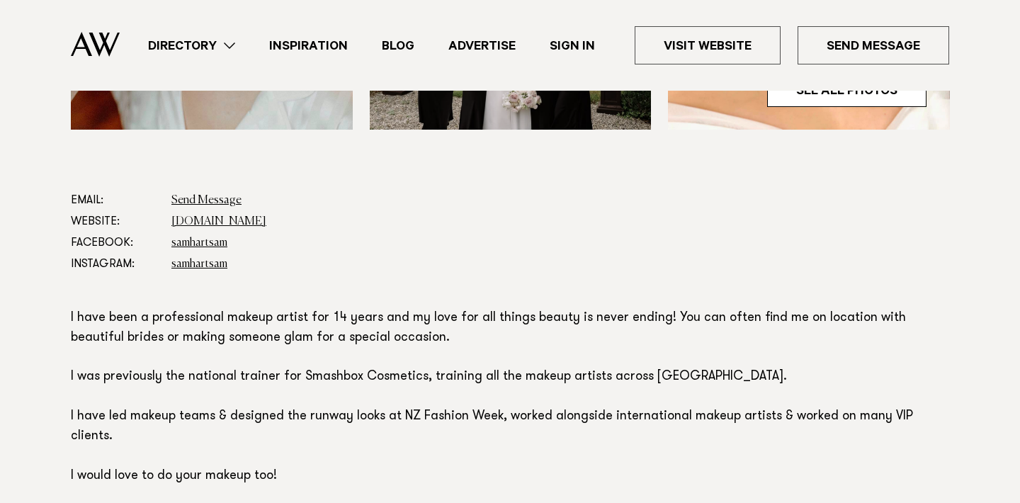
scroll to position [774, 0]
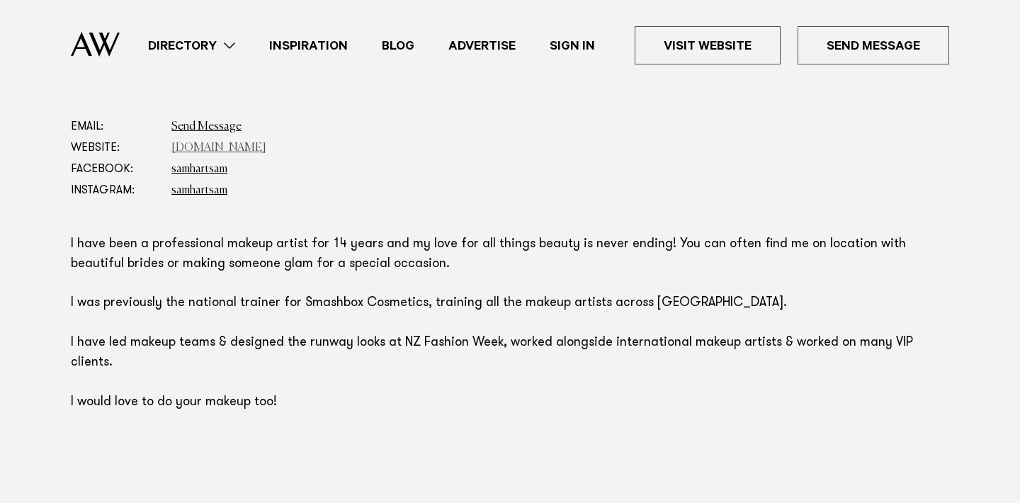
click at [234, 150] on link "www.samhart.co.nz" at bounding box center [218, 147] width 95 height 11
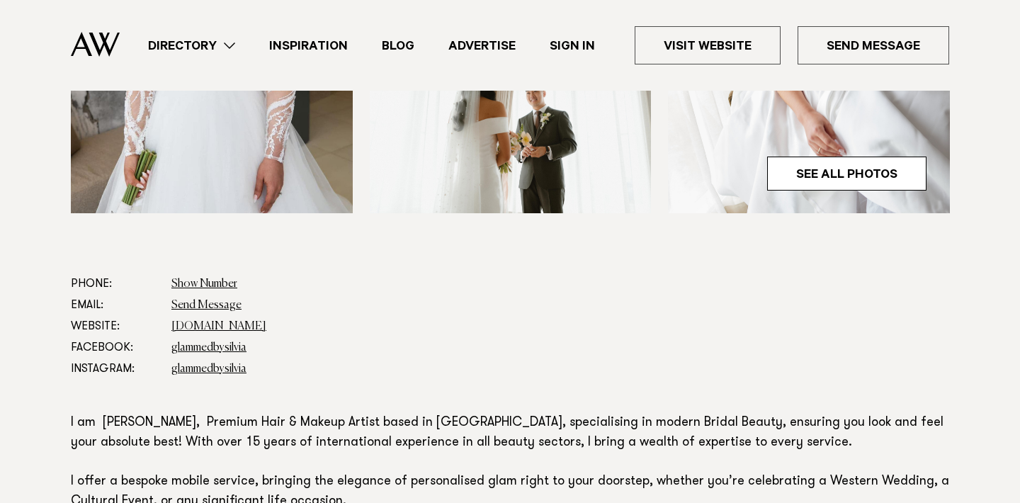
scroll to position [722, 0]
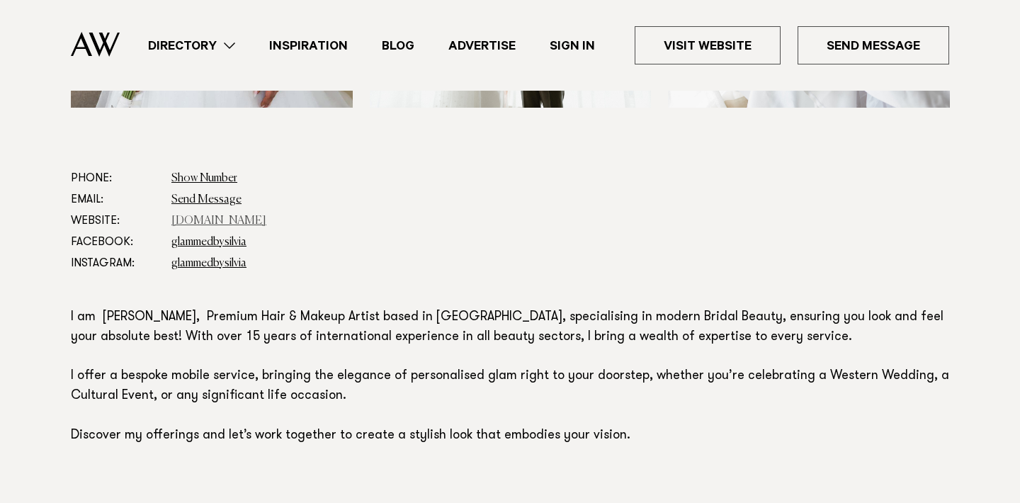
click at [205, 222] on link "[DOMAIN_NAME]" at bounding box center [218, 220] width 95 height 11
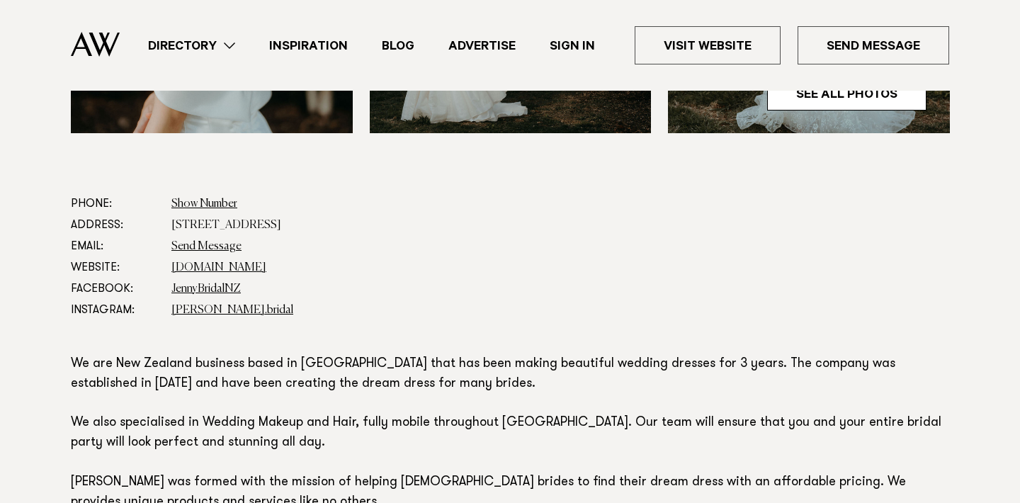
scroll to position [693, 0]
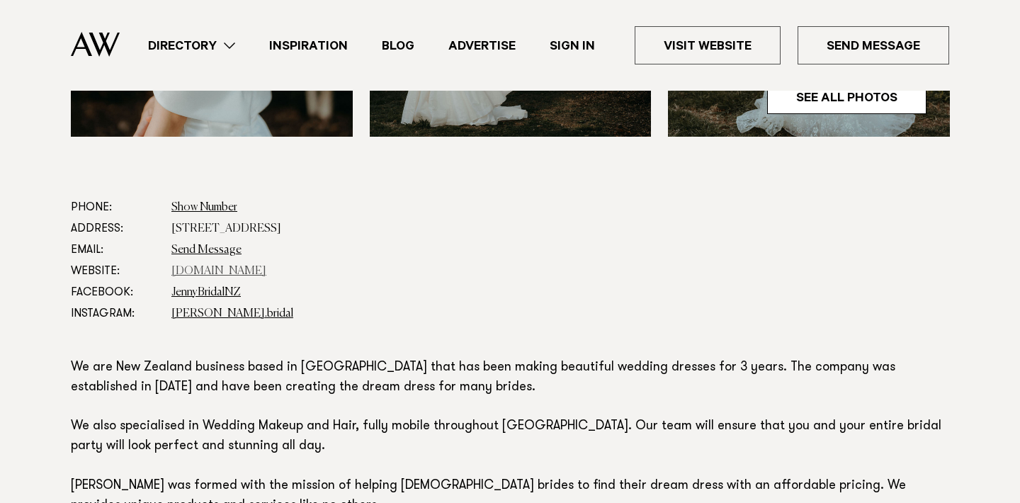
click at [266, 268] on link "www.jennybridalnz.com" at bounding box center [218, 271] width 95 height 11
